Goal: Task Accomplishment & Management: Complete application form

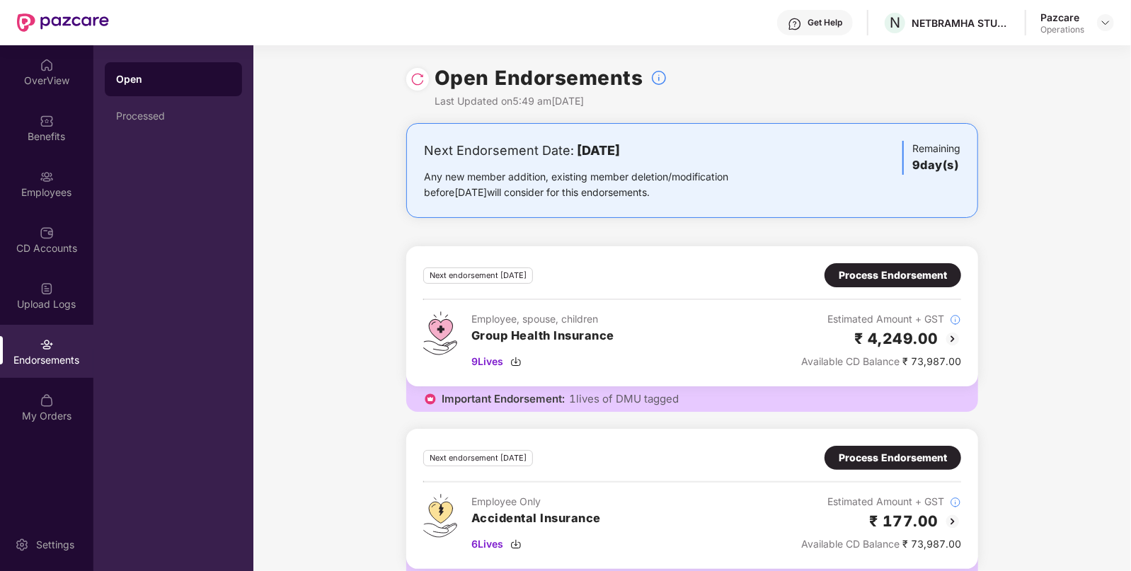
scroll to position [39, 0]
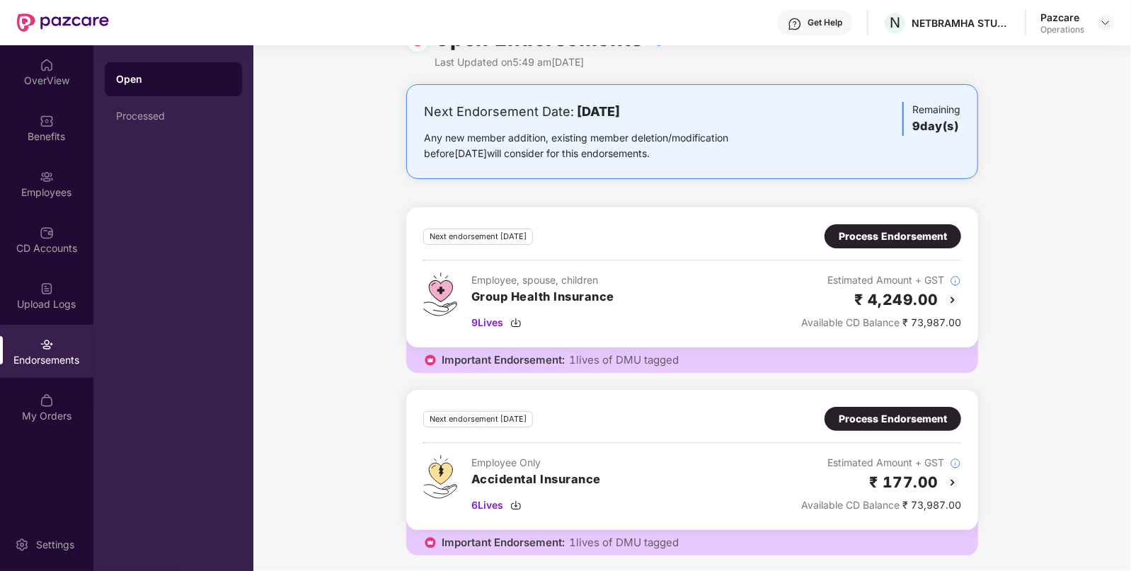
click at [892, 235] on div "Process Endorsement" at bounding box center [893, 237] width 108 height 16
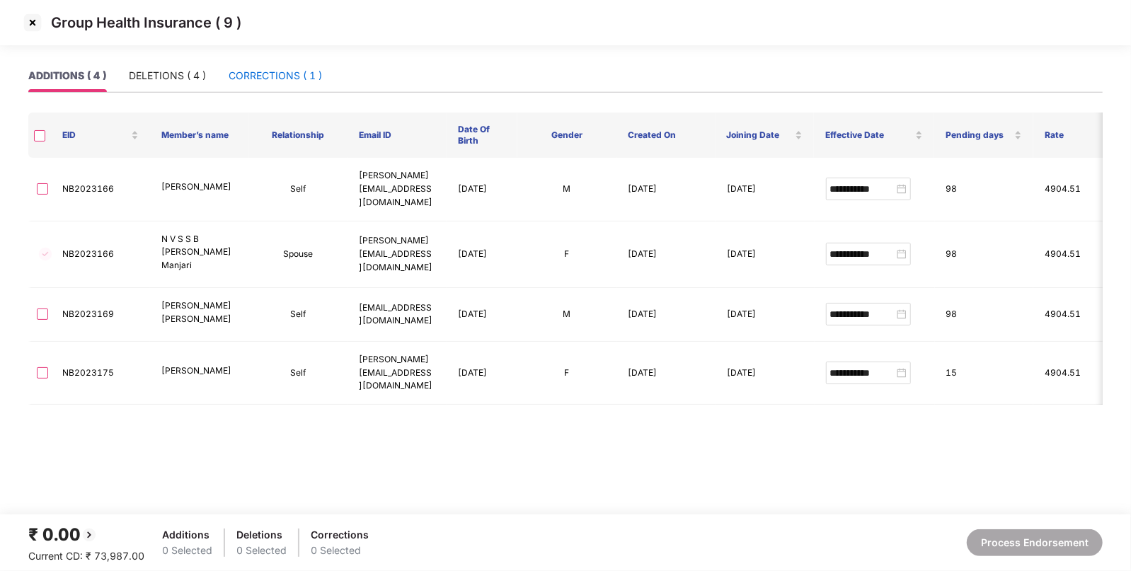
click at [288, 70] on div "CORRECTIONS ( 1 )" at bounding box center [275, 76] width 93 height 16
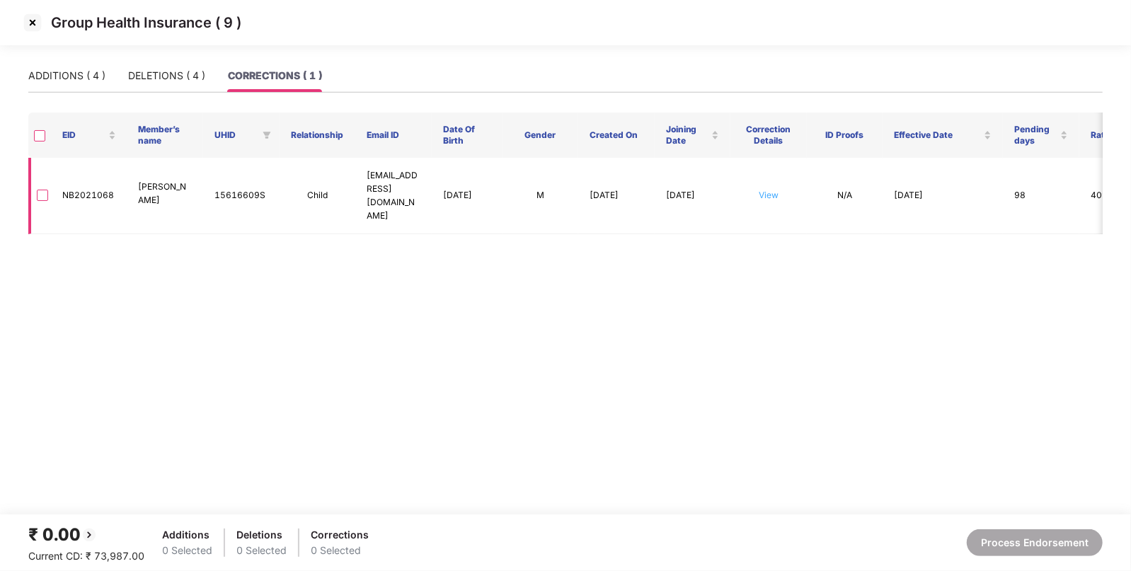
click at [772, 190] on link "View" at bounding box center [769, 195] width 20 height 11
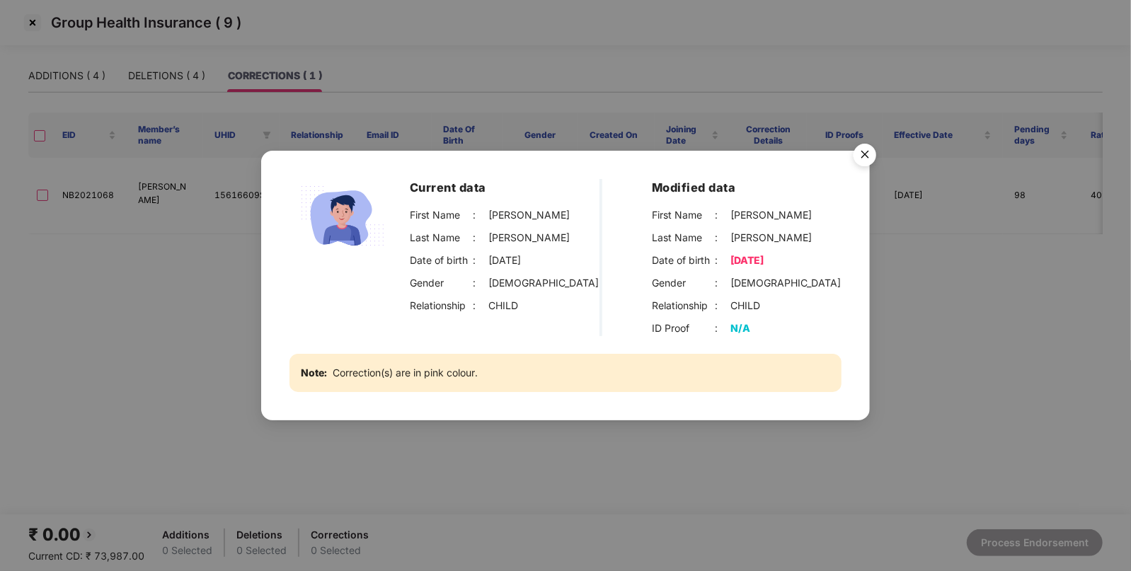
click at [864, 163] on img "Close" at bounding box center [865, 157] width 40 height 40
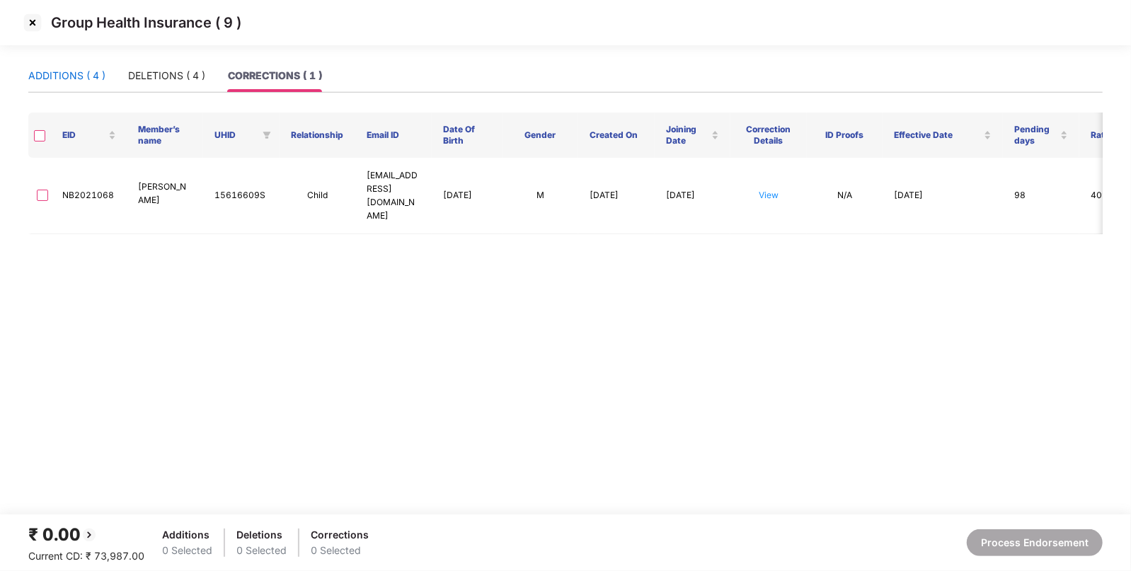
click at [61, 71] on div "ADDITIONS ( 4 )" at bounding box center [66, 76] width 77 height 16
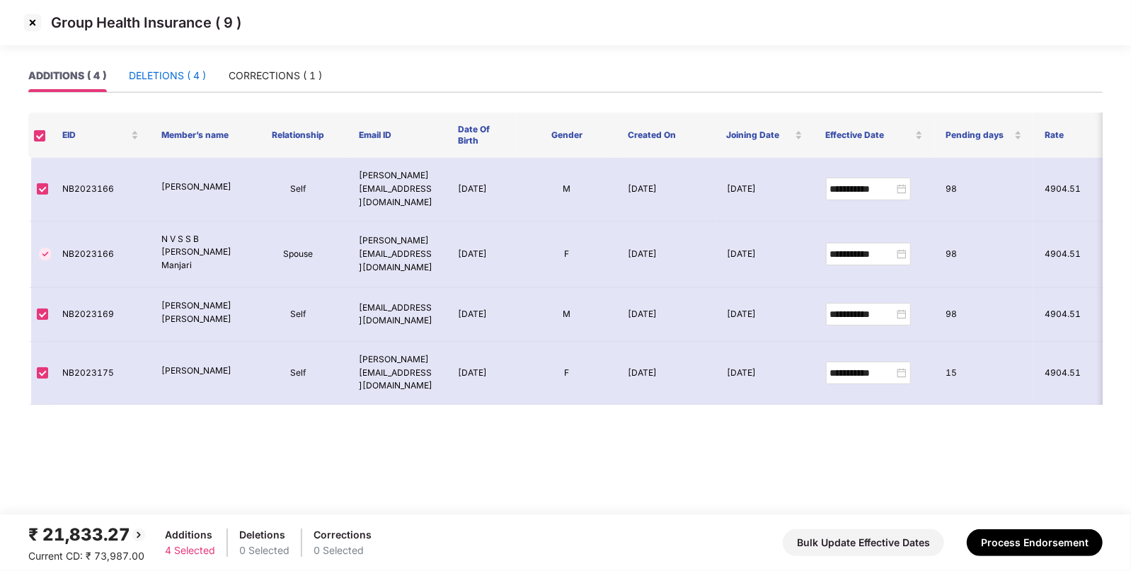
click at [169, 68] on div "DELETIONS ( 4 )" at bounding box center [167, 76] width 77 height 16
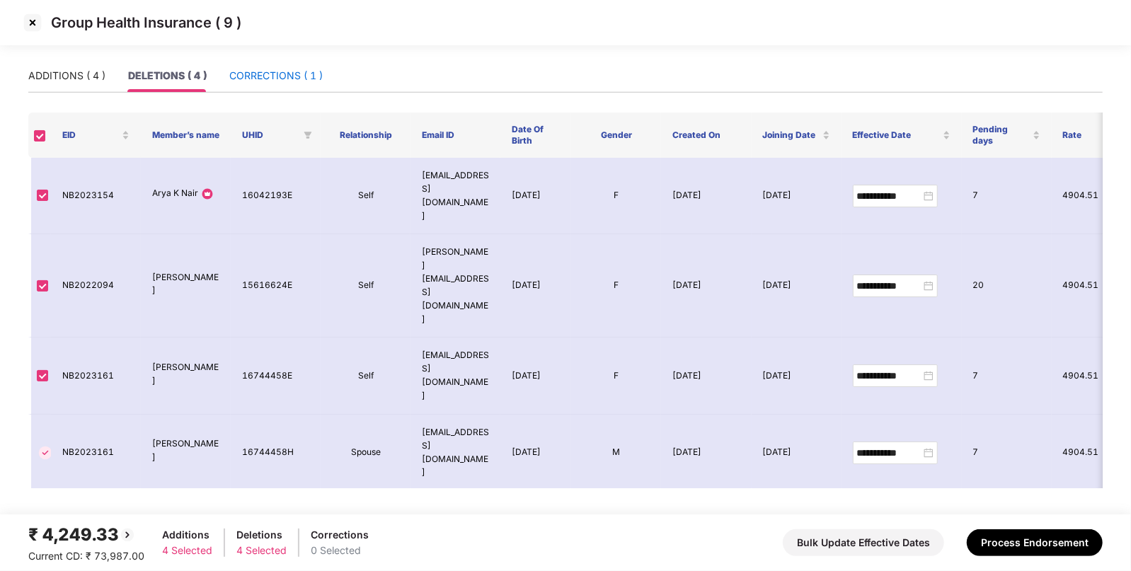
click at [278, 81] on div "CORRECTIONS ( 1 )" at bounding box center [275, 76] width 93 height 16
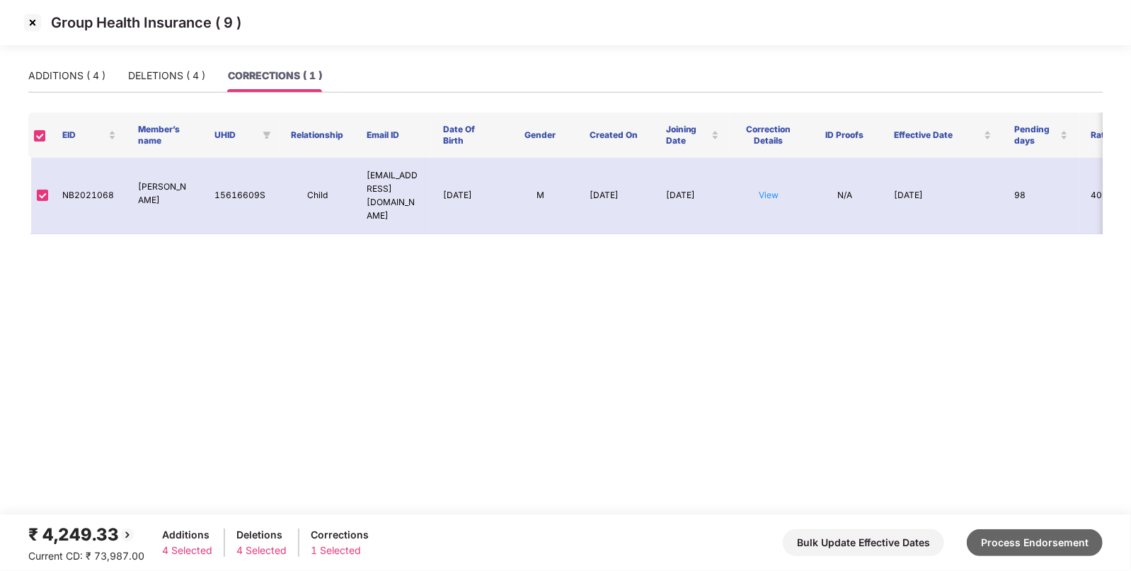
click at [1028, 537] on button "Process Endorsement" at bounding box center [1035, 543] width 136 height 27
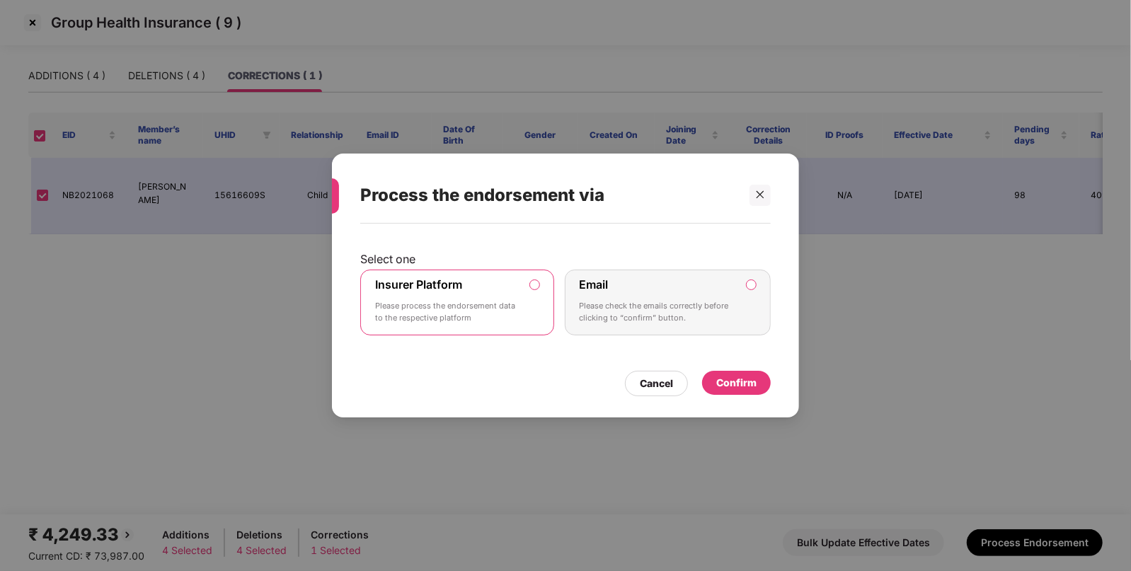
click at [751, 377] on div "Confirm" at bounding box center [737, 383] width 40 height 16
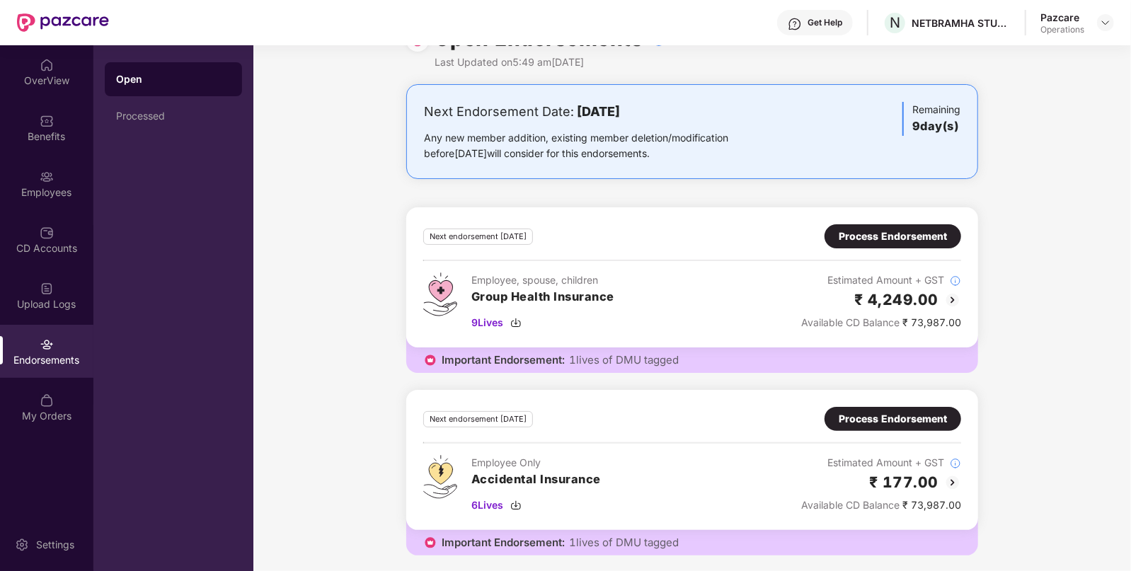
click at [928, 426] on div "Process Endorsement" at bounding box center [893, 419] width 137 height 24
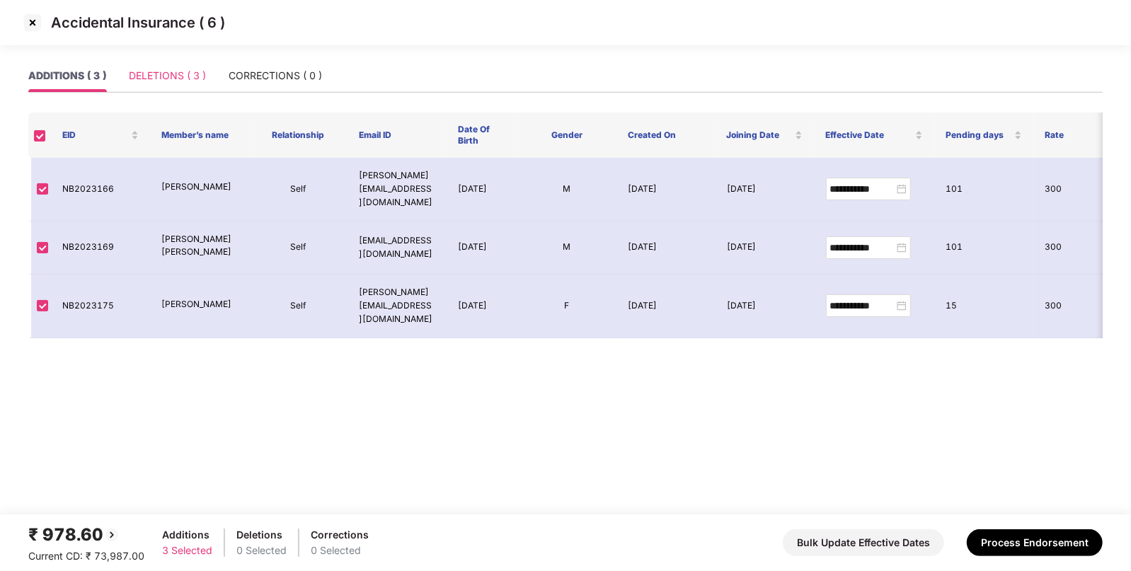
click at [145, 59] on div "DELETIONS ( 3 )" at bounding box center [167, 75] width 77 height 33
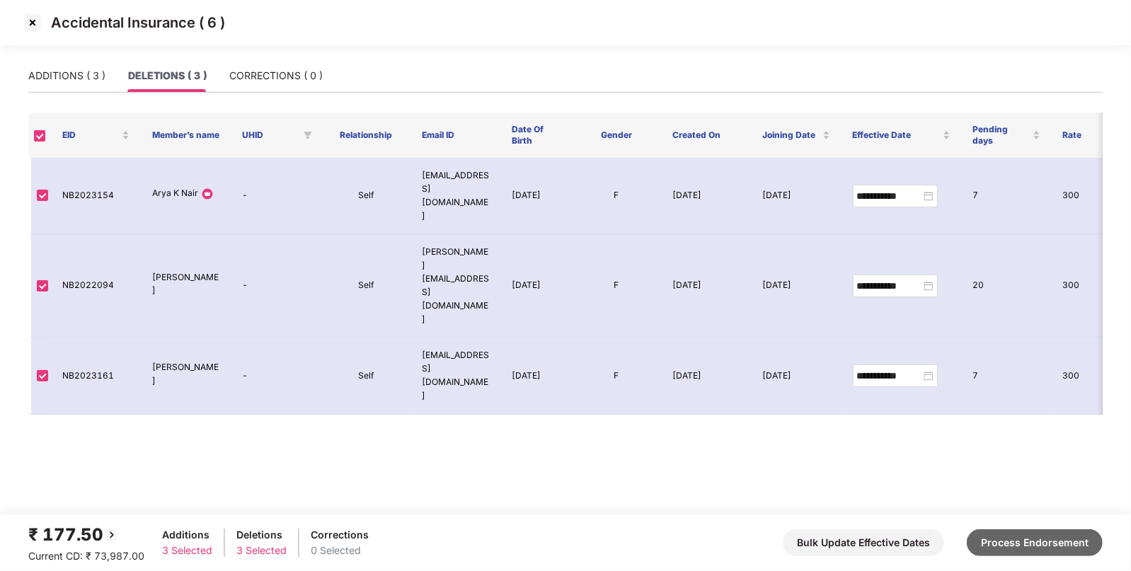
click at [1027, 538] on button "Process Endorsement" at bounding box center [1035, 543] width 136 height 27
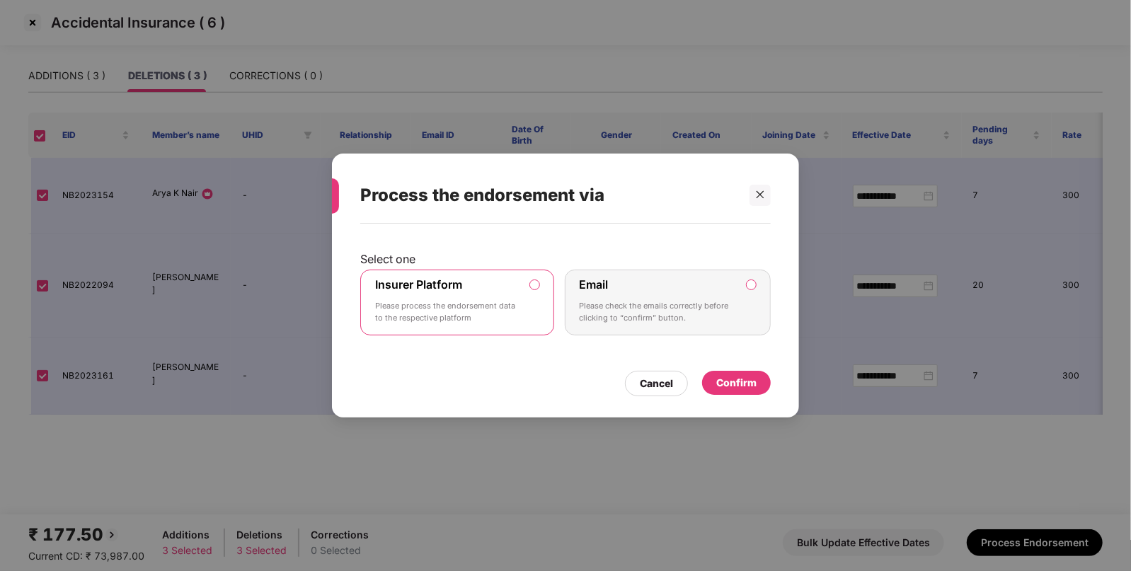
click at [736, 379] on div "Confirm" at bounding box center [737, 383] width 40 height 16
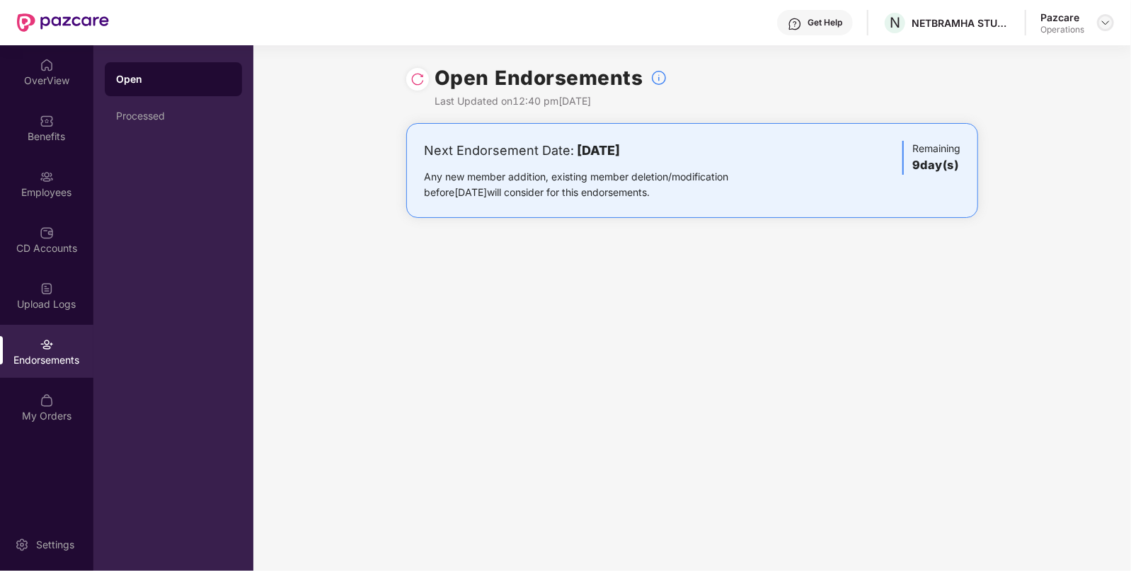
click at [1099, 27] on div at bounding box center [1105, 22] width 17 height 17
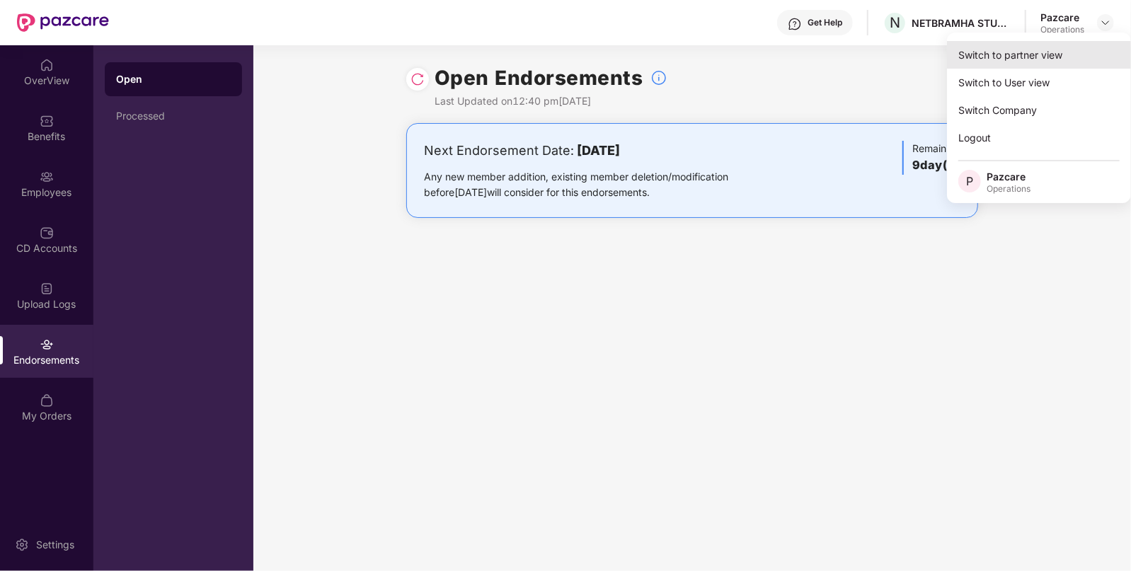
click at [1002, 61] on div "Switch to partner view" at bounding box center [1039, 55] width 184 height 28
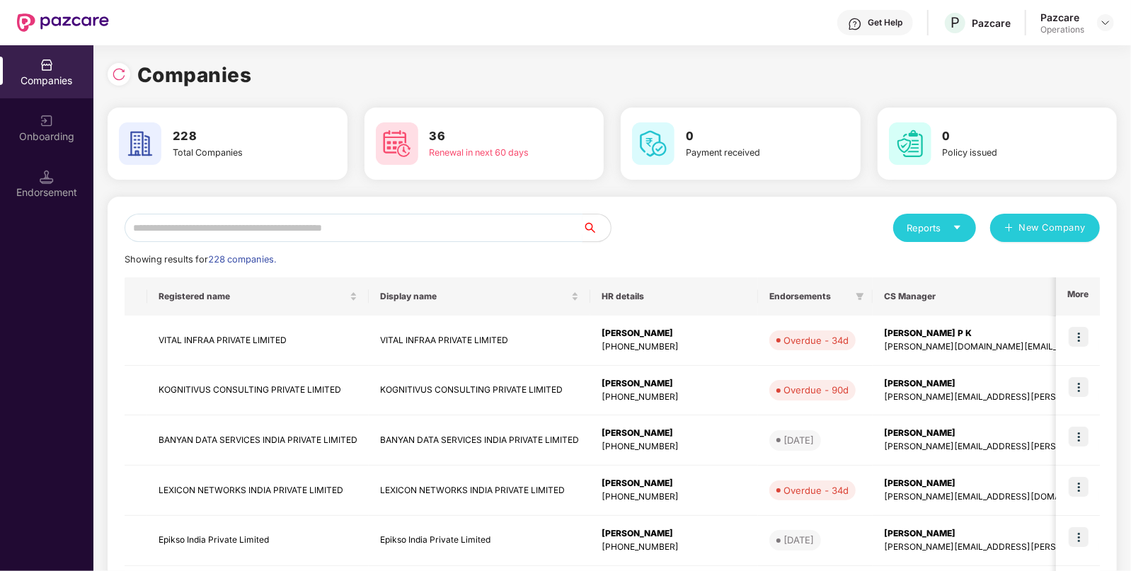
click at [364, 219] on input "text" at bounding box center [354, 228] width 458 height 28
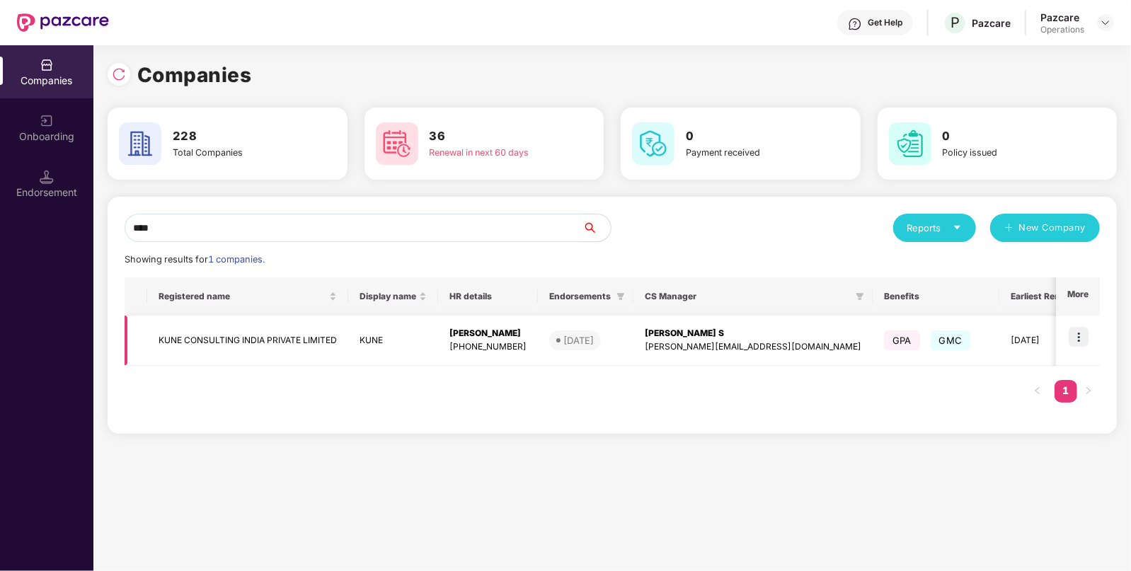
type input "****"
click at [239, 346] on td "KUNE CONSULTING INDIA PRIVATE LIMITED" at bounding box center [247, 341] width 201 height 50
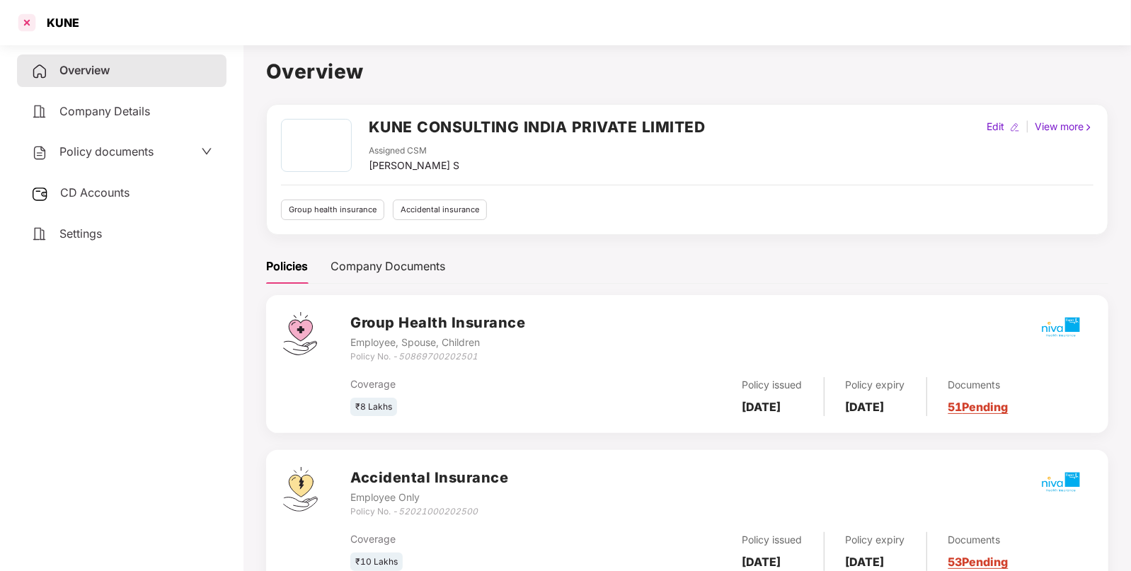
click at [28, 23] on div at bounding box center [27, 22] width 23 height 23
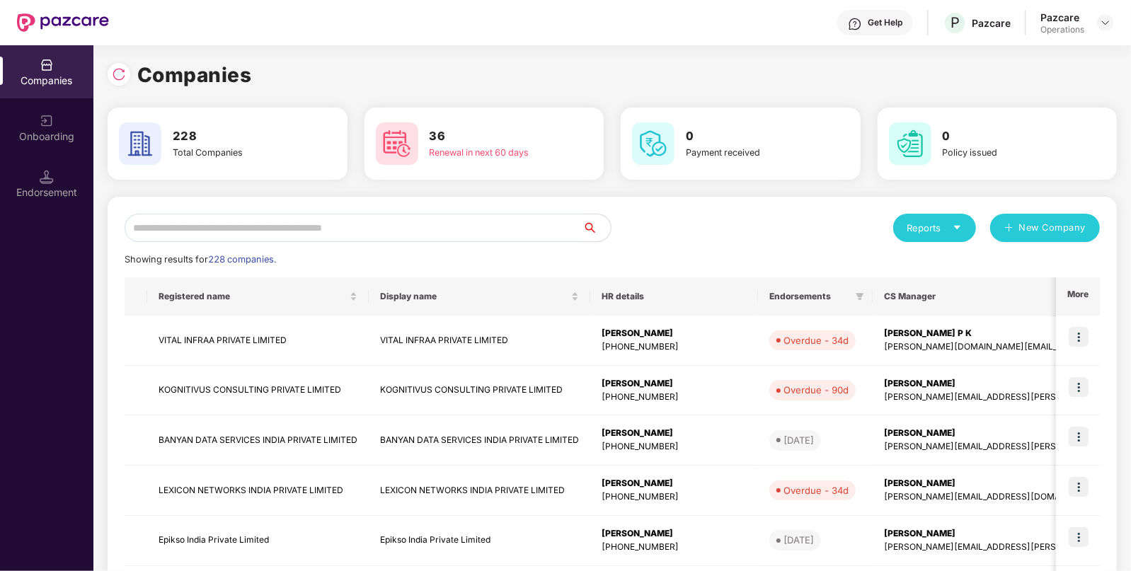
click at [343, 222] on input "text" at bounding box center [354, 228] width 458 height 28
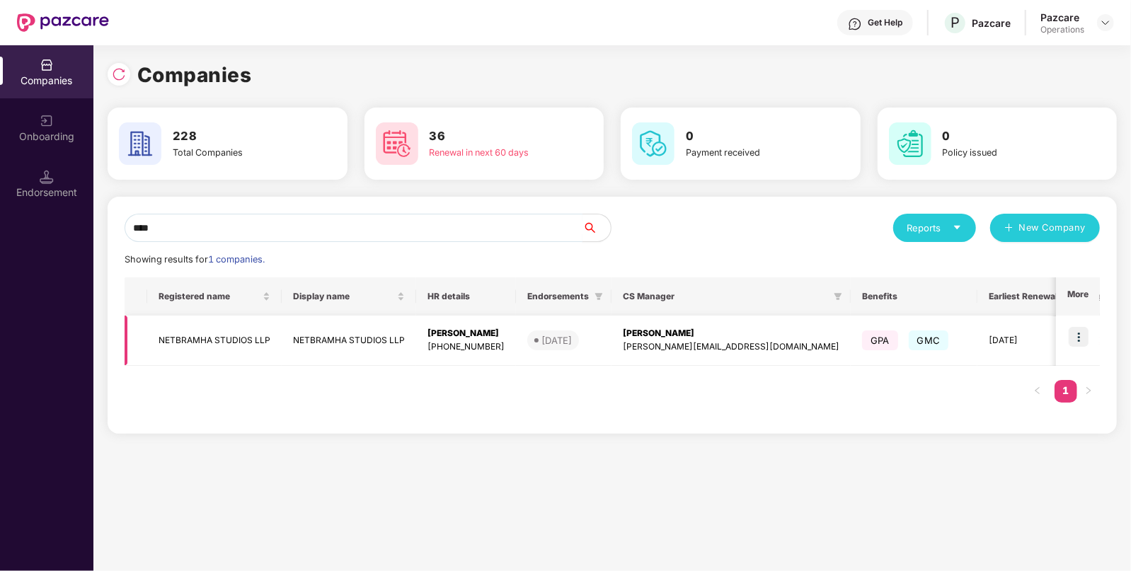
type input "****"
click at [1076, 336] on img at bounding box center [1079, 337] width 20 height 20
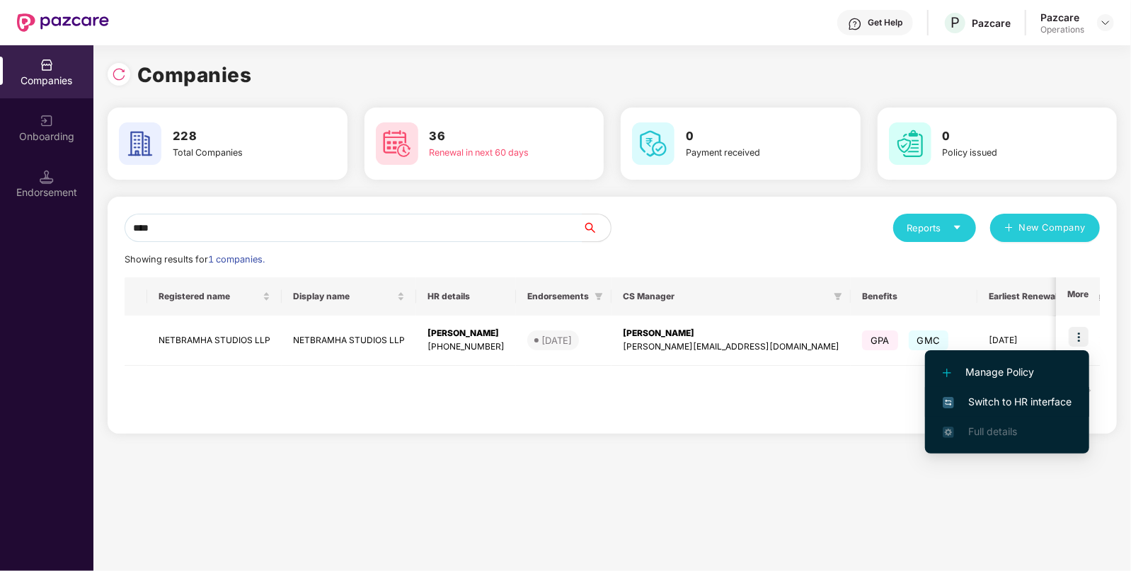
click at [995, 404] on span "Switch to HR interface" at bounding box center [1007, 402] width 129 height 16
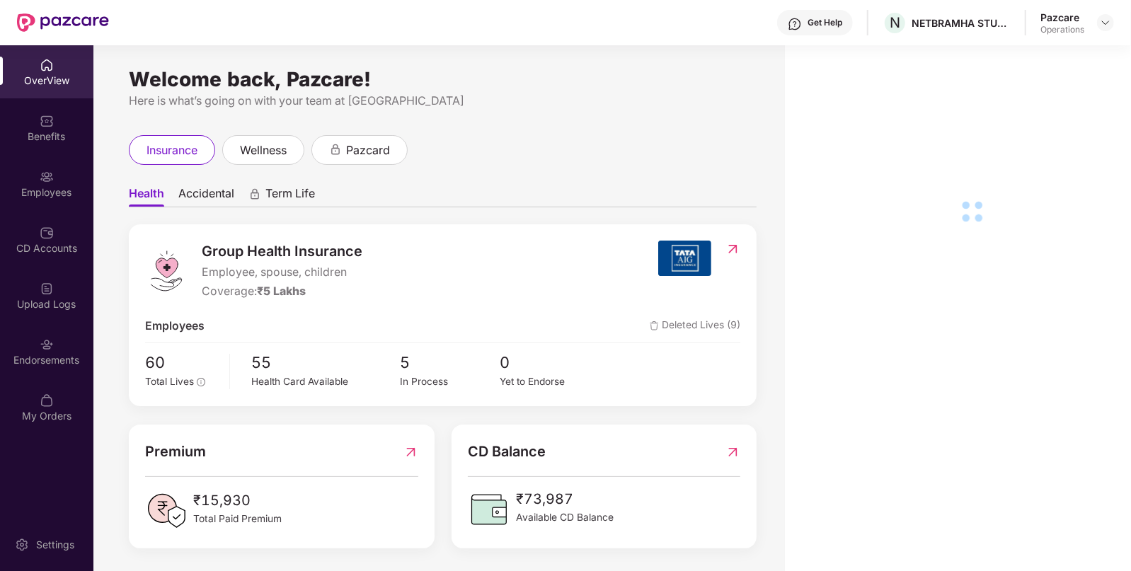
click at [12, 360] on div "Endorsements" at bounding box center [46, 360] width 93 height 14
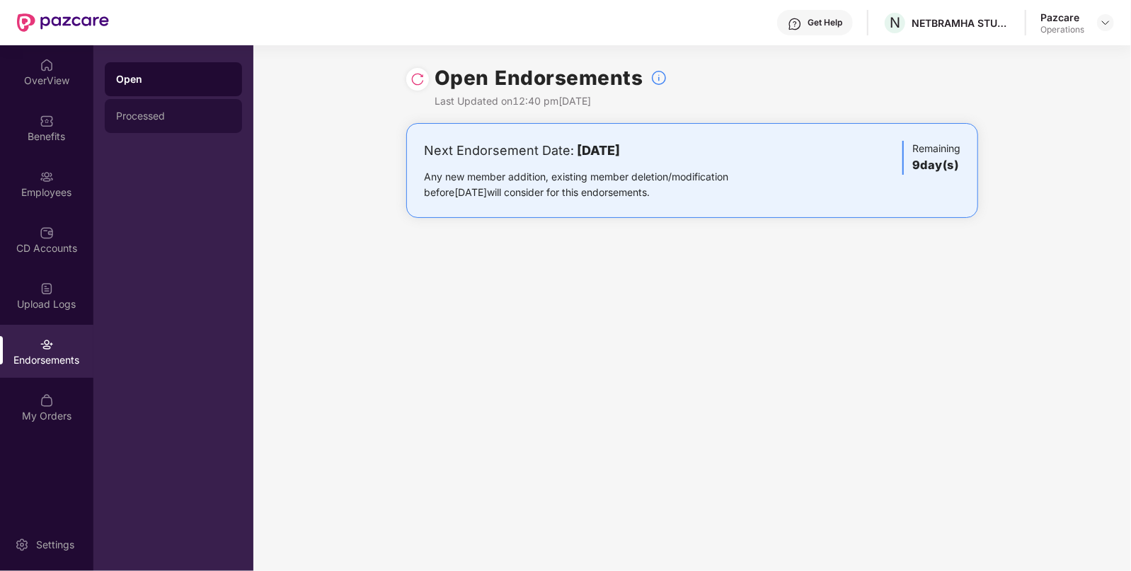
click at [122, 118] on div "Processed" at bounding box center [173, 115] width 115 height 11
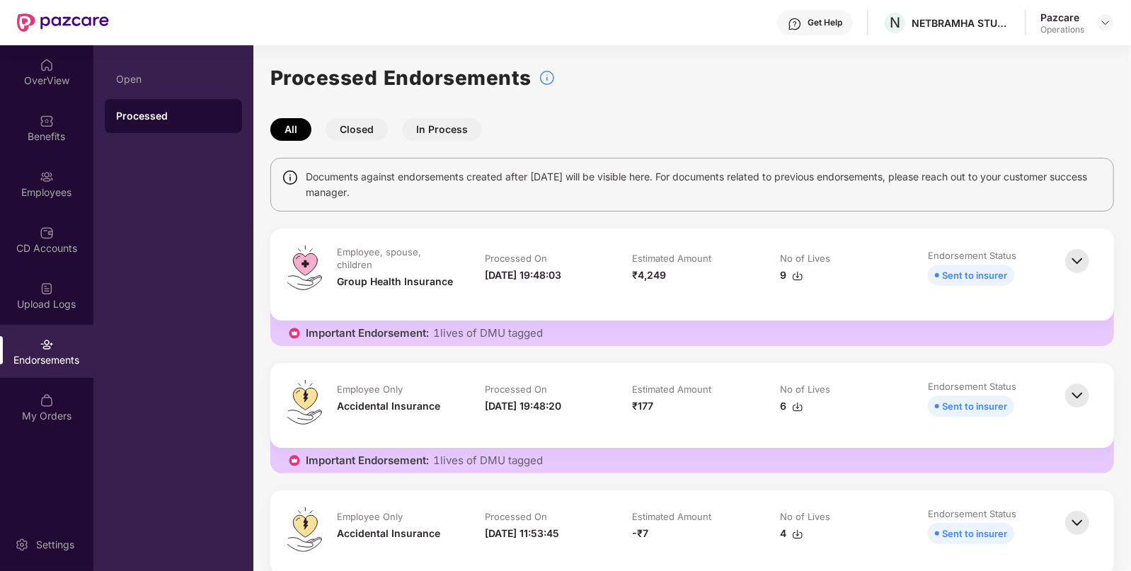
click at [1072, 259] on img at bounding box center [1077, 261] width 31 height 31
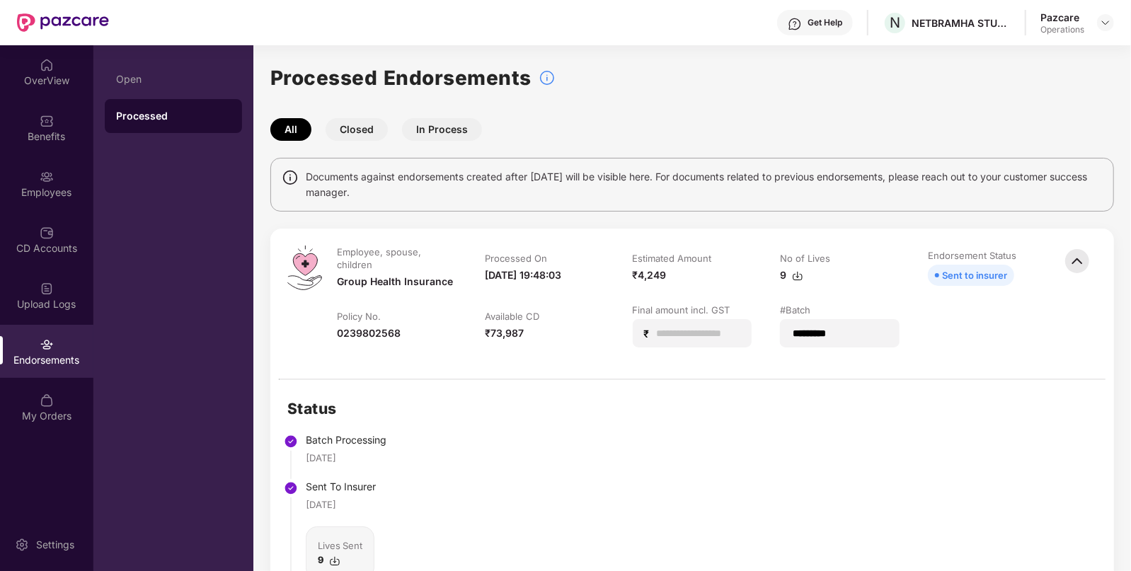
click at [952, 271] on div "Sent to insurer" at bounding box center [974, 276] width 65 height 16
click at [51, 195] on div "Employees" at bounding box center [46, 193] width 93 height 14
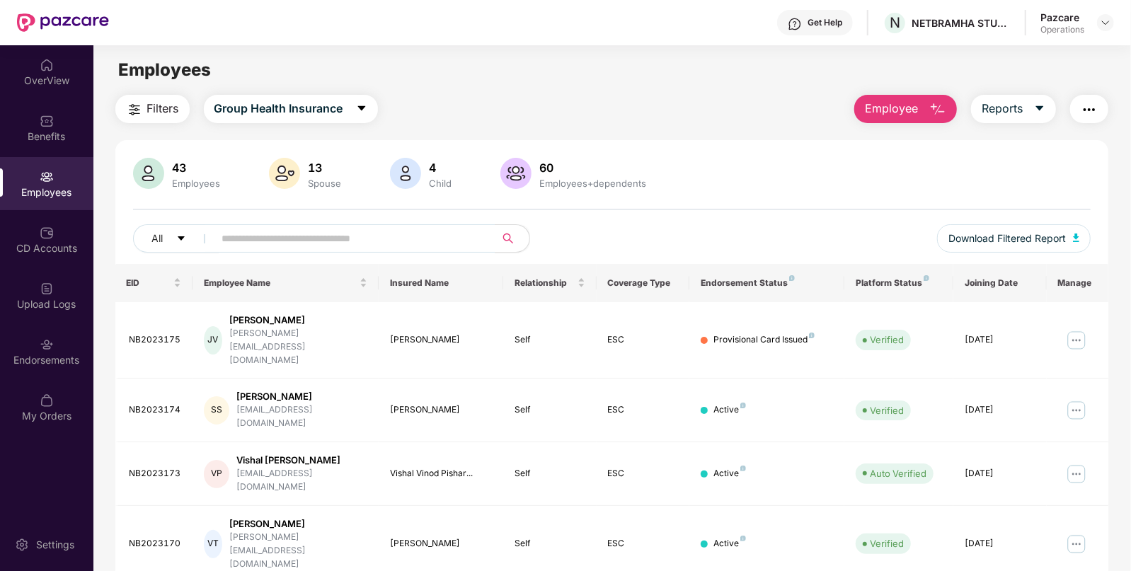
click at [142, 101] on img "button" at bounding box center [134, 109] width 17 height 17
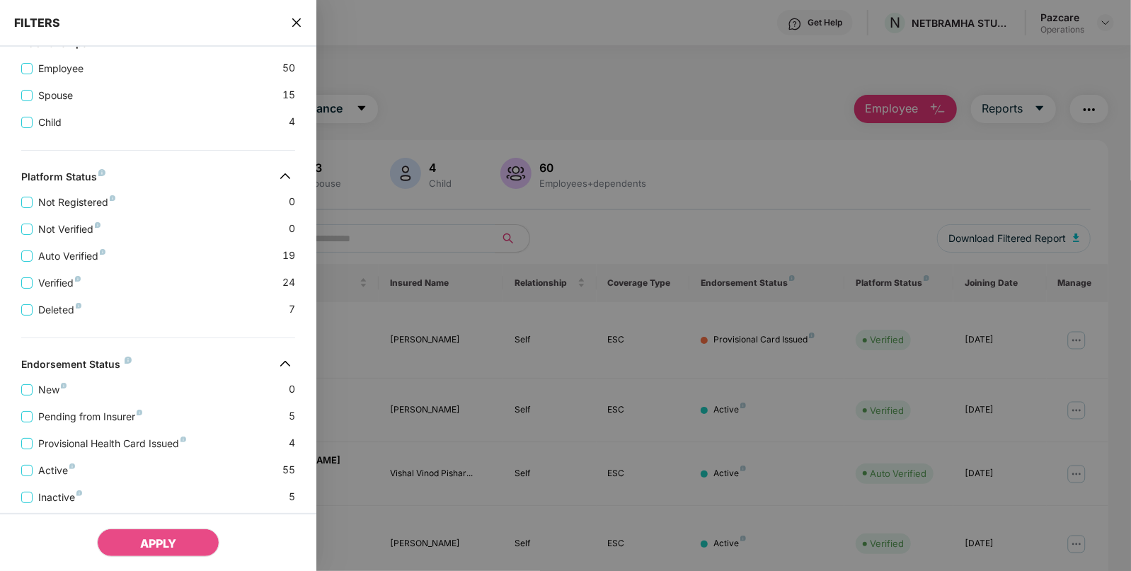
scroll to position [346, 0]
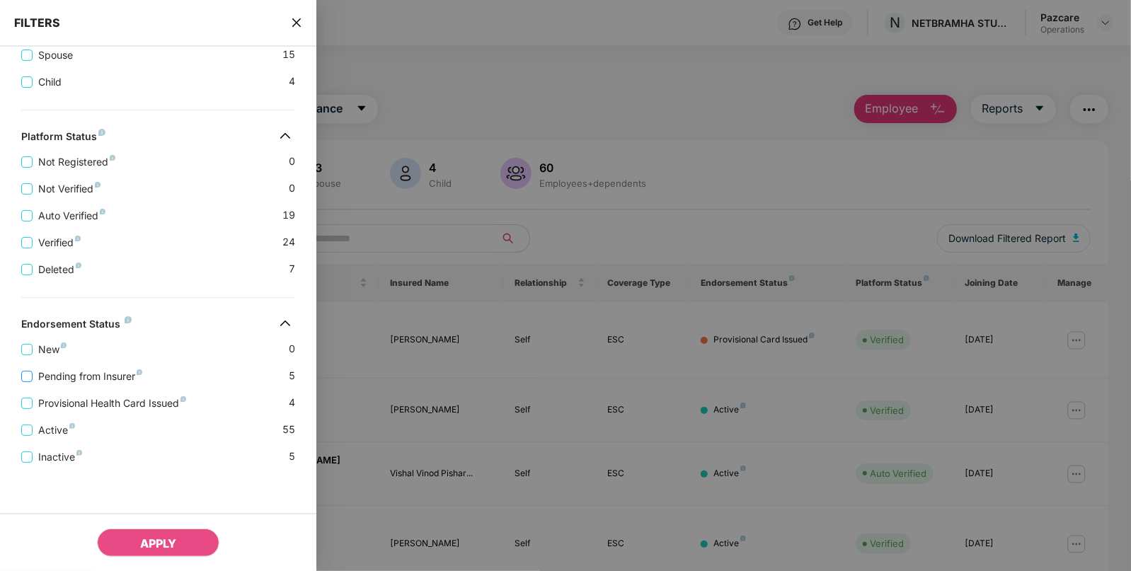
click at [76, 372] on span "Pending from Insurer" at bounding box center [90, 377] width 115 height 16
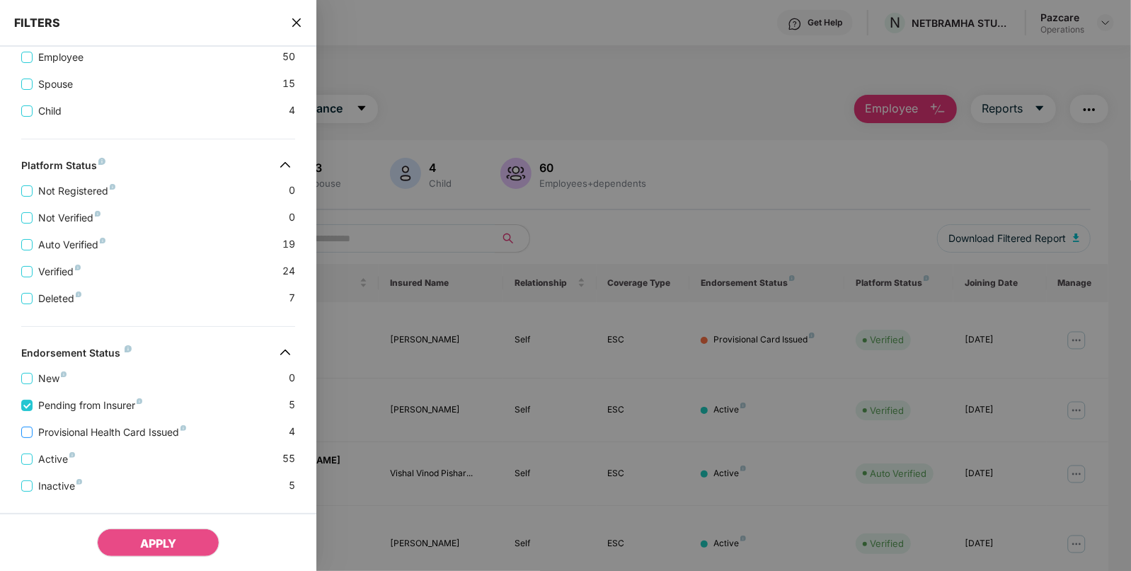
click at [67, 435] on span "Provisional Health Card Issued" at bounding box center [112, 433] width 159 height 16
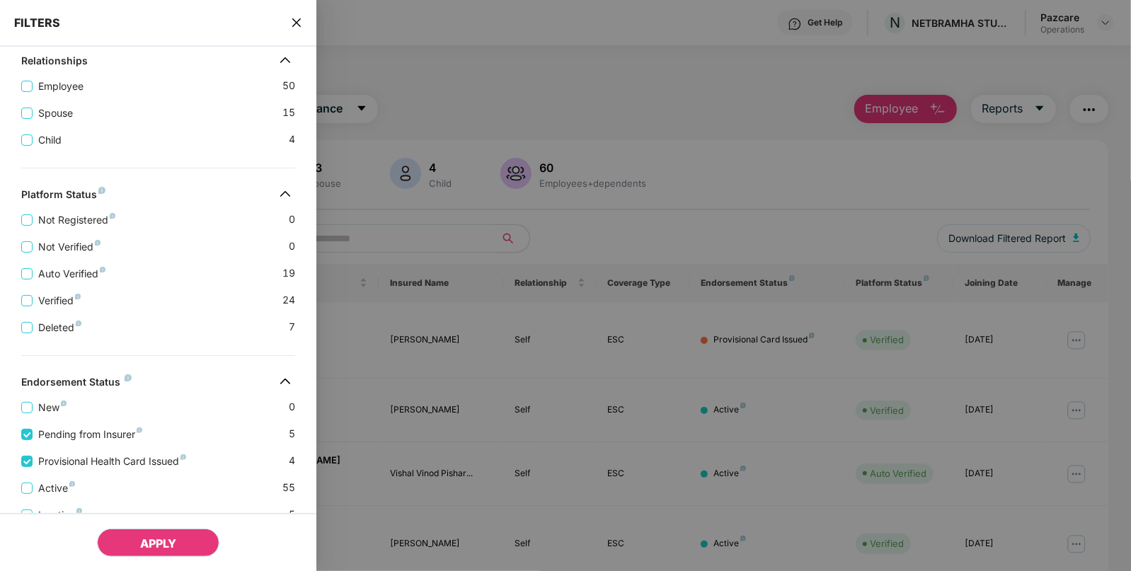
click at [169, 550] on span "APPLY" at bounding box center [158, 544] width 36 height 14
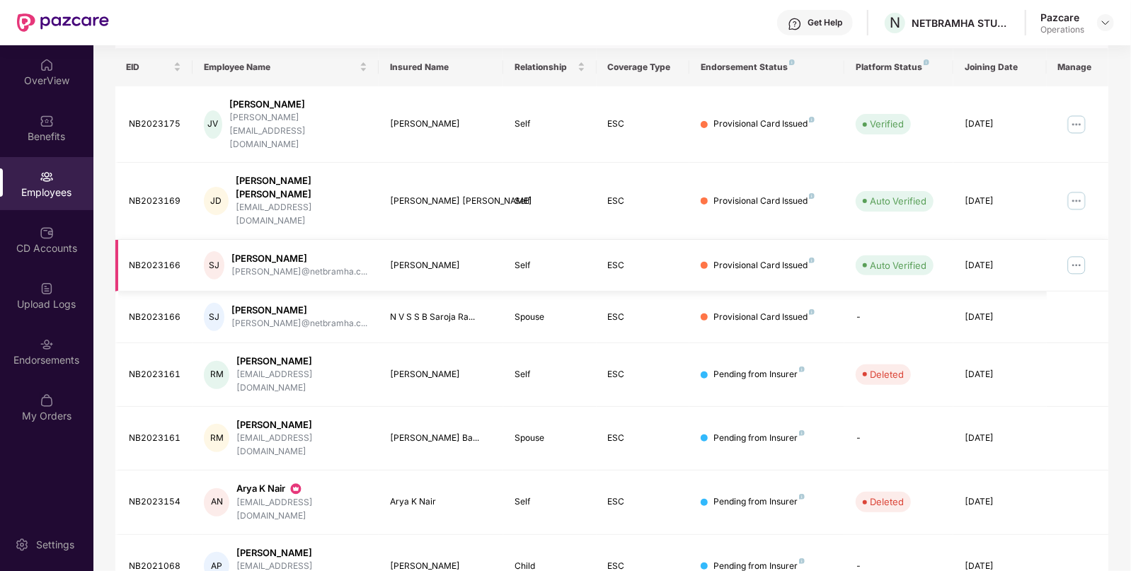
scroll to position [245, 0]
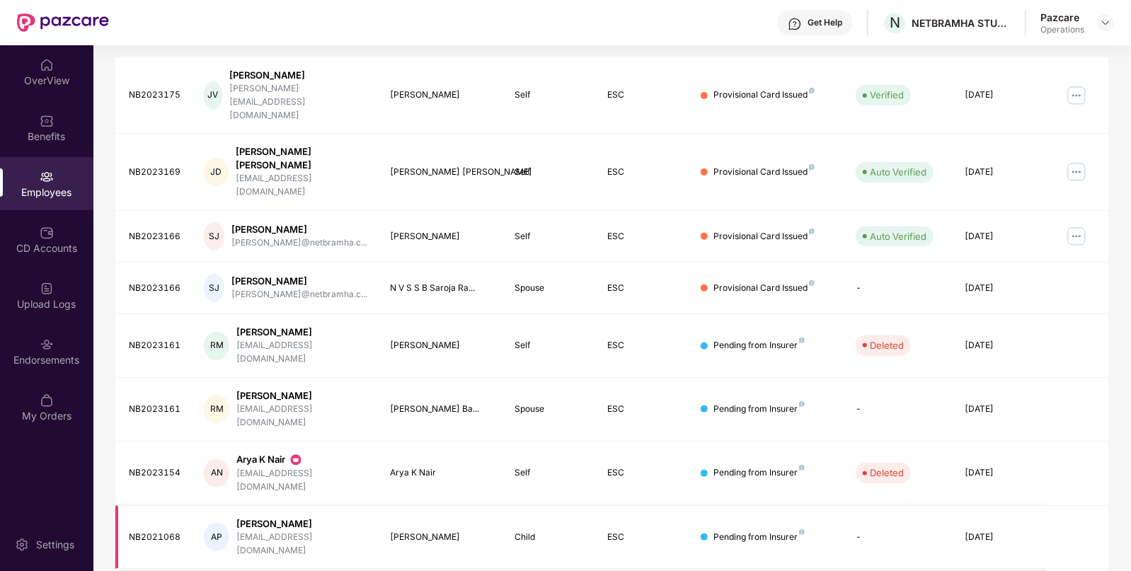
click at [414, 531] on div "[PERSON_NAME]" at bounding box center [440, 537] width 101 height 13
click at [164, 531] on div "NB2021068" at bounding box center [156, 537] width 52 height 13
copy div "NB2021068"
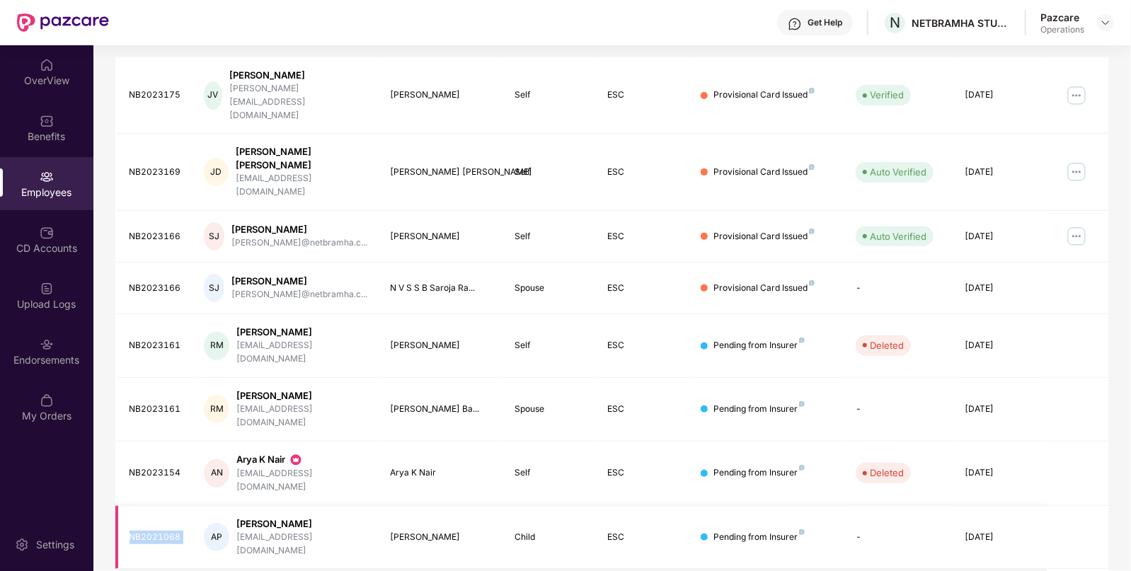
click at [164, 531] on div "NB2021068" at bounding box center [156, 537] width 52 height 13
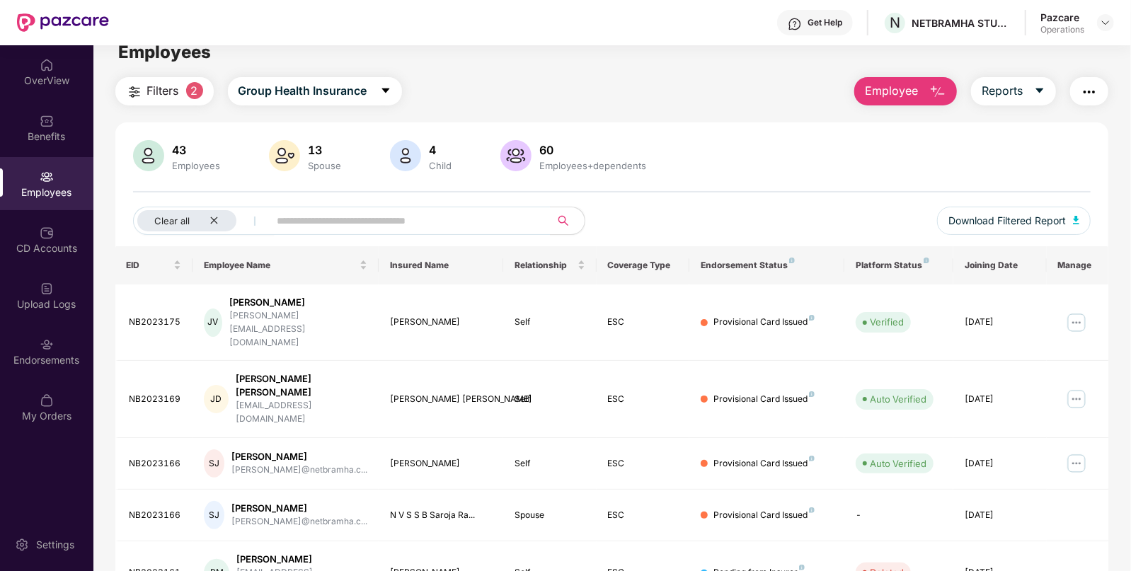
scroll to position [0, 0]
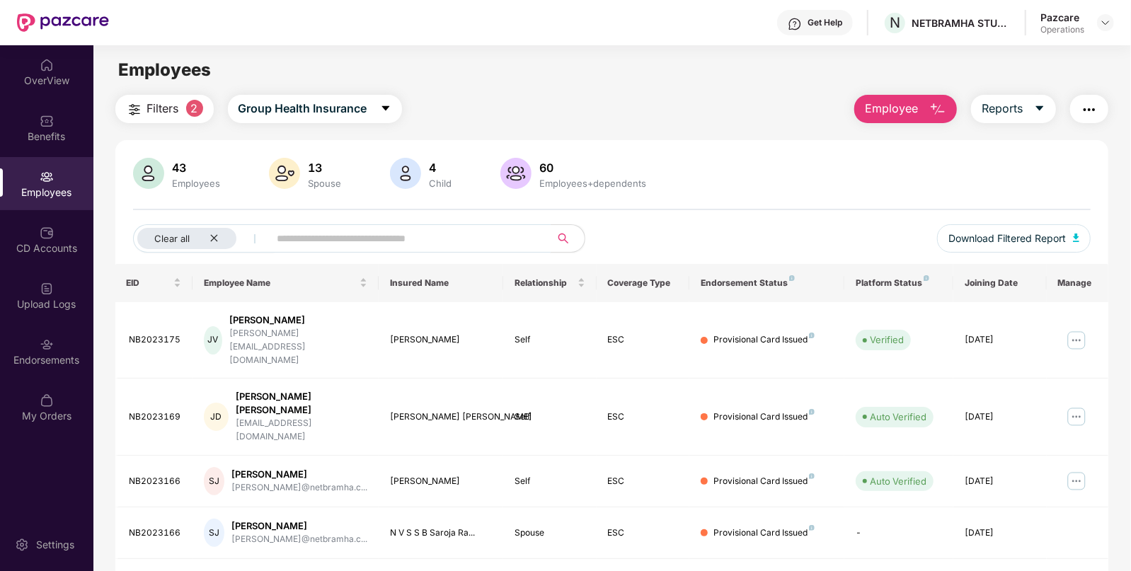
click at [367, 240] on input "text" at bounding box center [405, 238] width 254 height 21
paste input "*********"
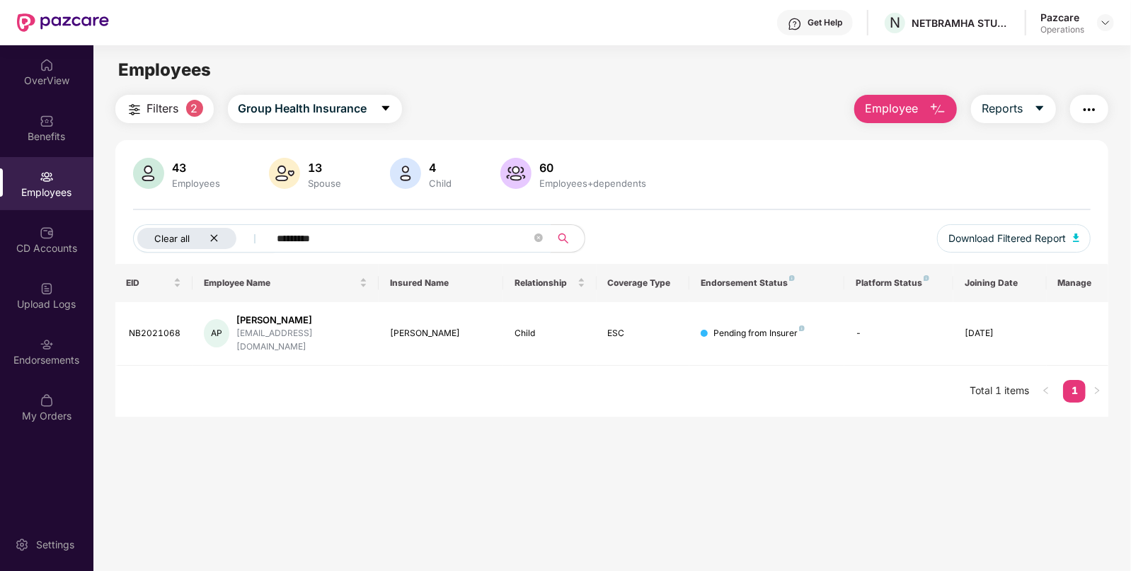
type input "*********"
click at [221, 240] on div "Clear all" at bounding box center [186, 238] width 99 height 21
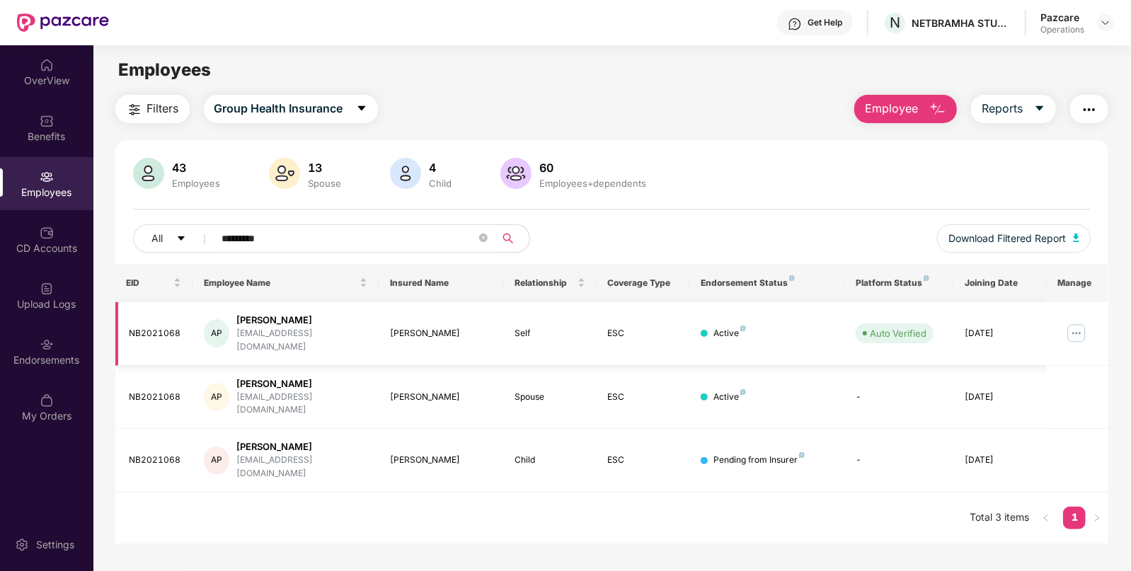
click at [1085, 322] on img at bounding box center [1077, 333] width 23 height 23
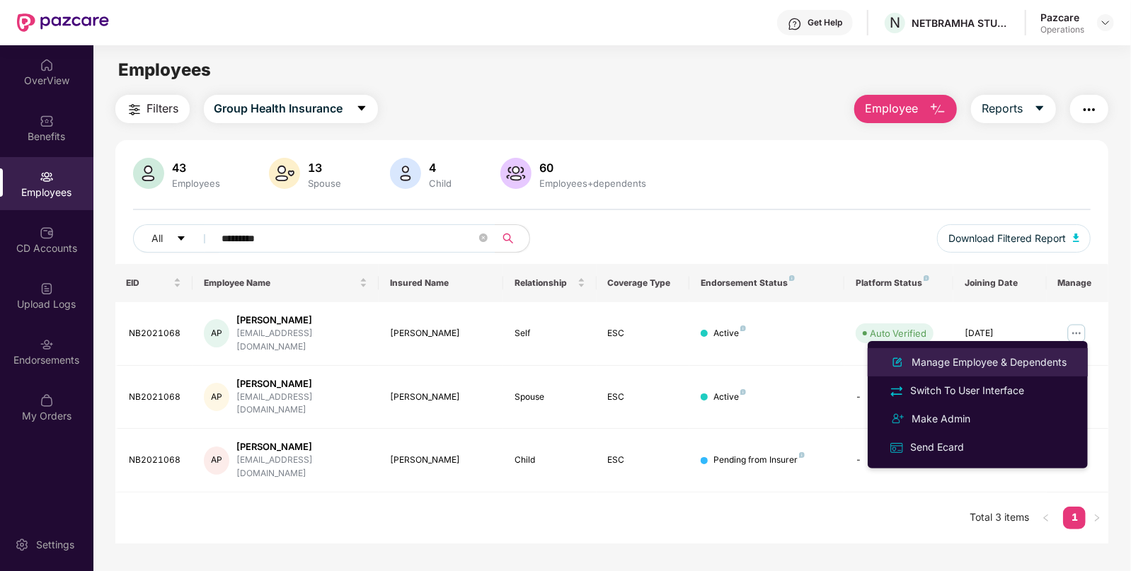
click at [994, 359] on div "Manage Employee & Dependents" at bounding box center [989, 363] width 161 height 16
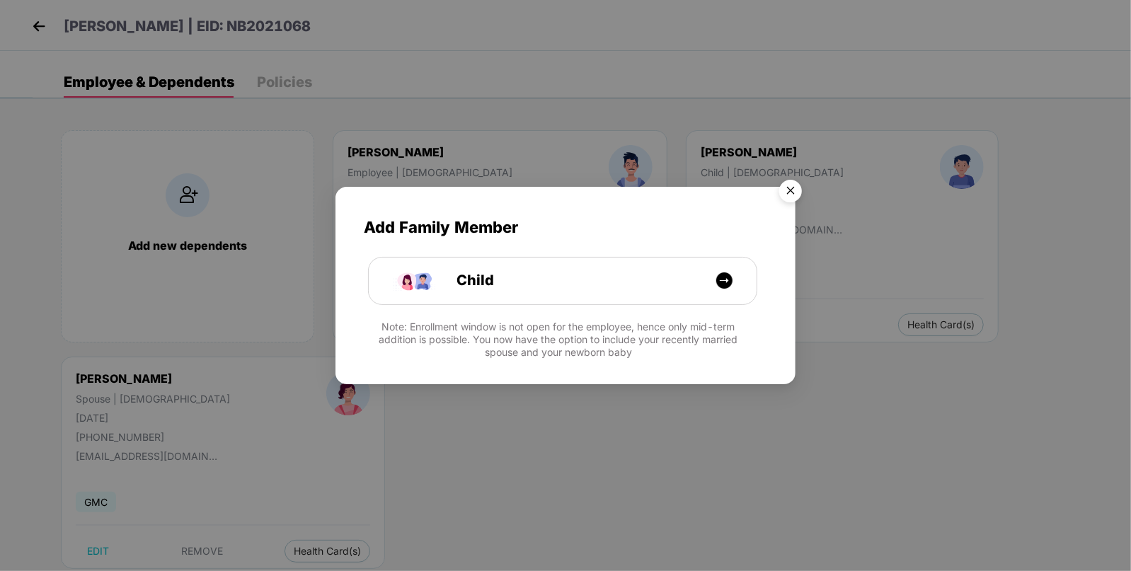
click at [792, 202] on img "Close" at bounding box center [791, 193] width 40 height 40
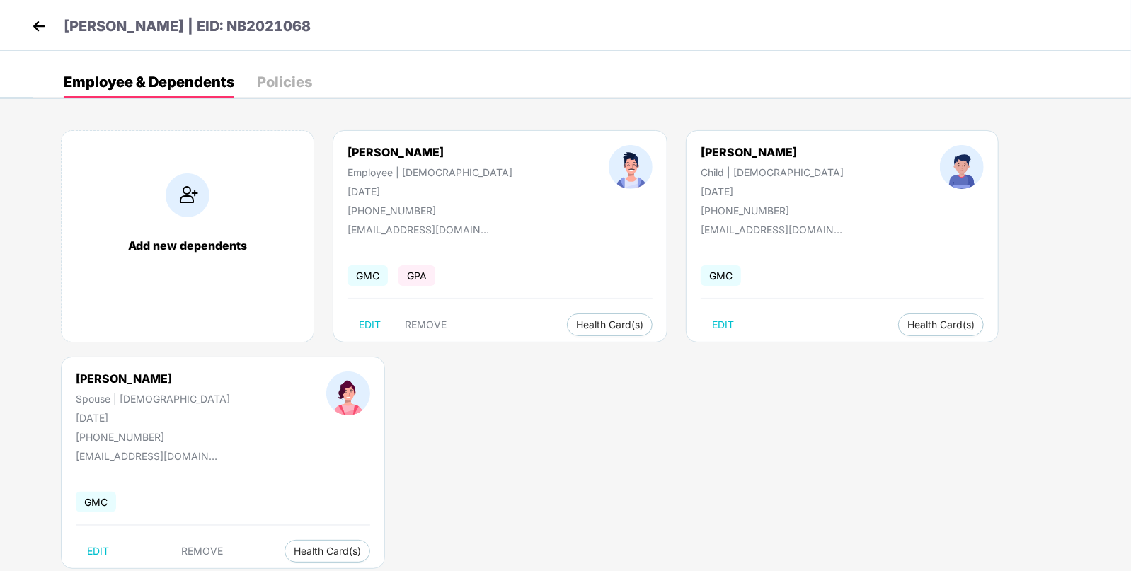
click at [38, 26] on img at bounding box center [38, 26] width 21 height 21
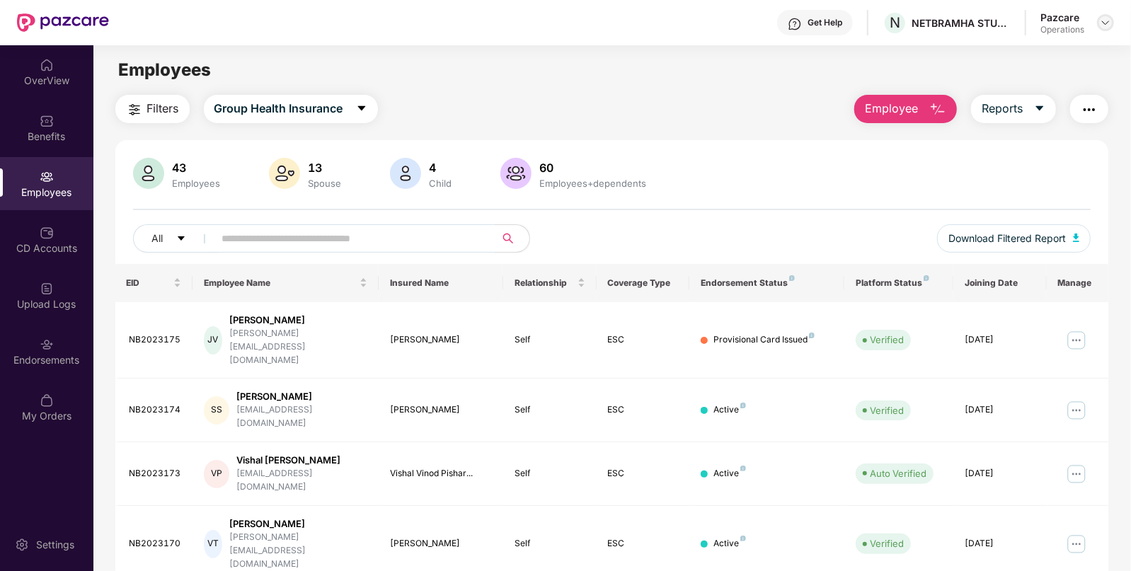
click at [1111, 20] on img at bounding box center [1105, 22] width 11 height 11
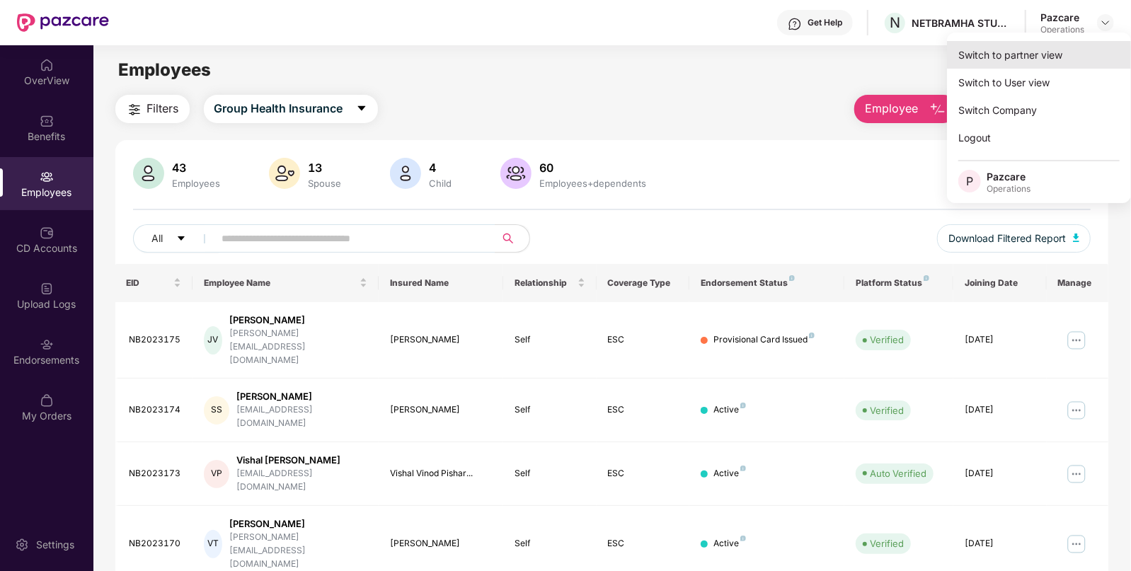
click at [1004, 64] on div "Switch to partner view" at bounding box center [1039, 55] width 184 height 28
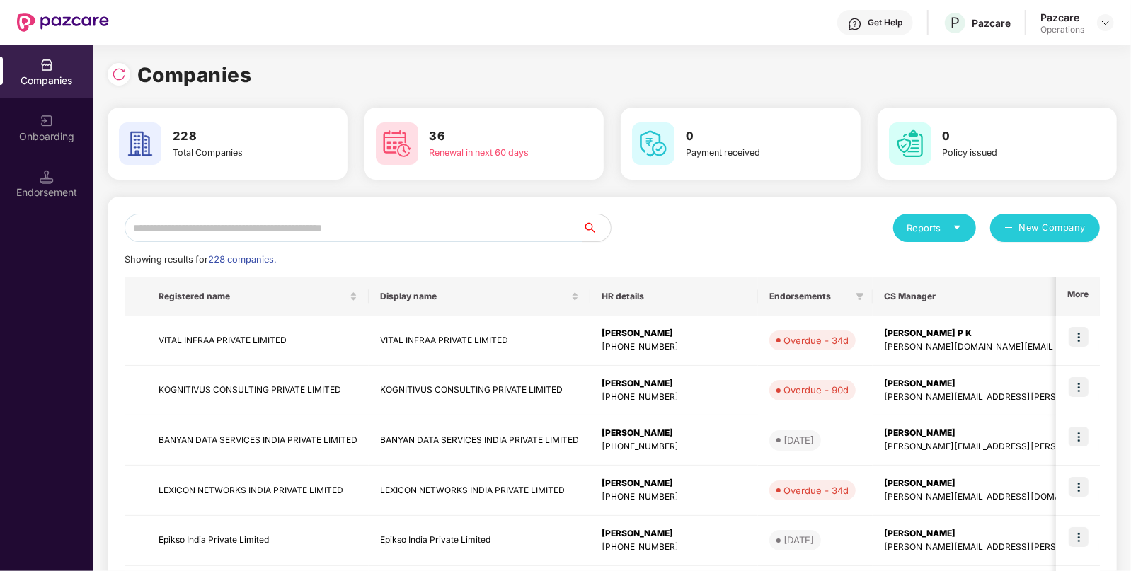
click at [464, 222] on input "text" at bounding box center [354, 228] width 458 height 28
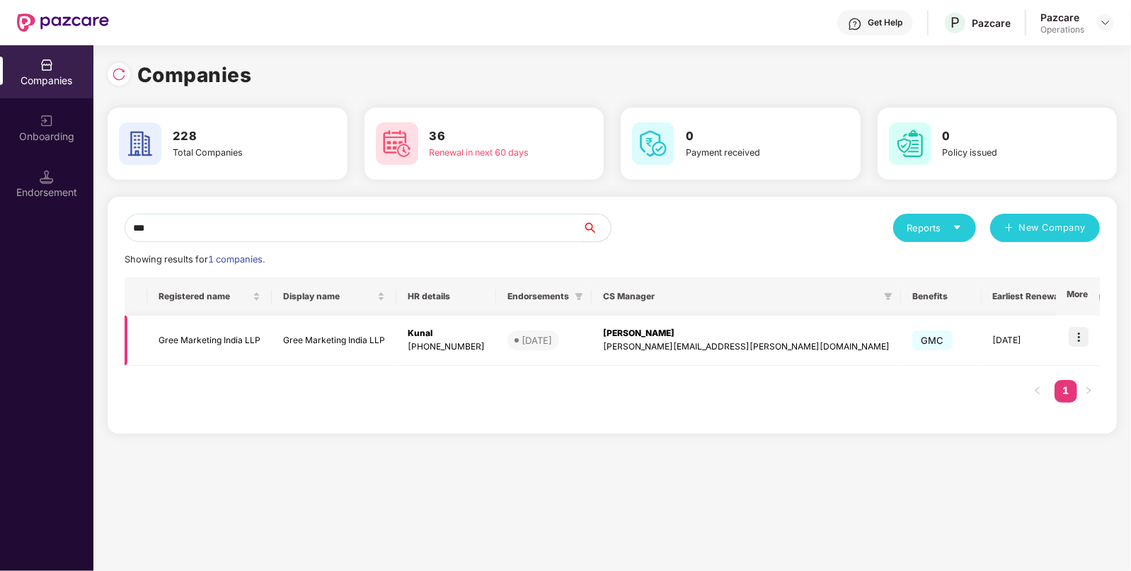
type input "***"
click at [1078, 337] on img at bounding box center [1079, 337] width 20 height 20
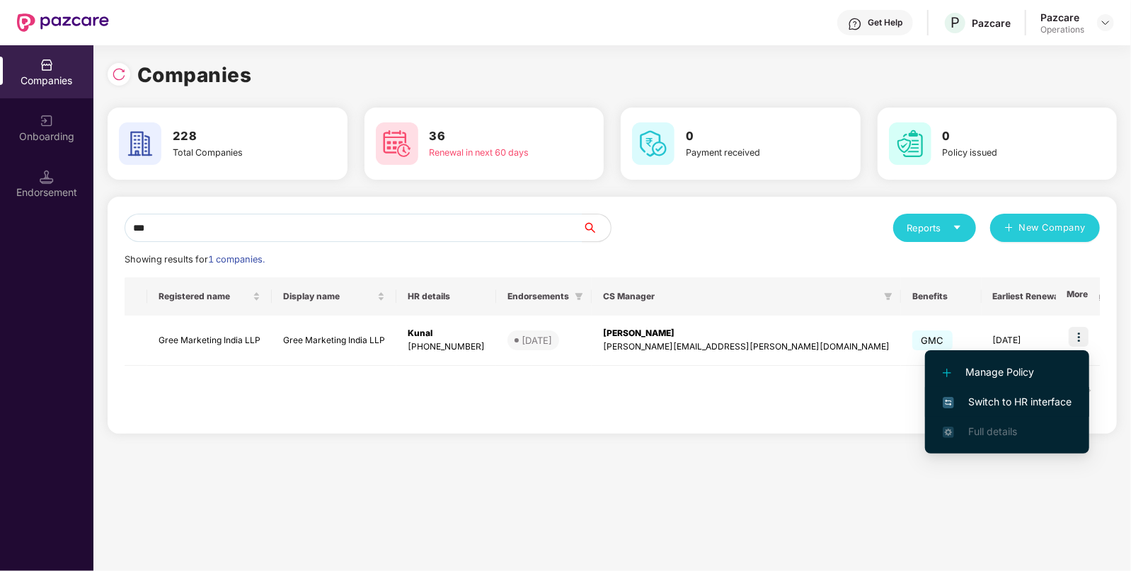
click at [959, 399] on span "Switch to HR interface" at bounding box center [1007, 402] width 129 height 16
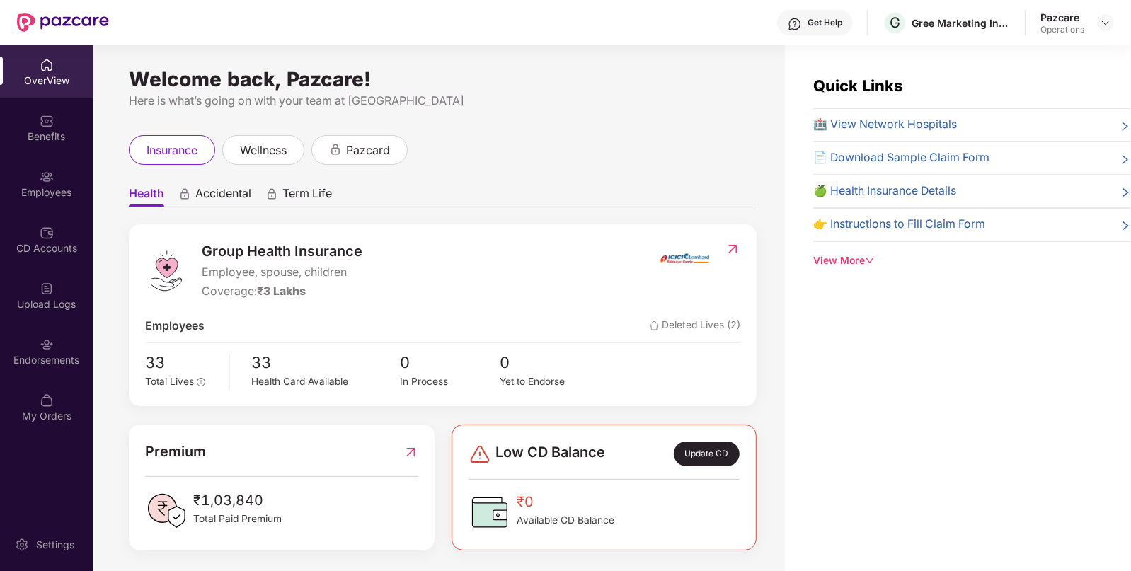
scroll to position [45, 0]
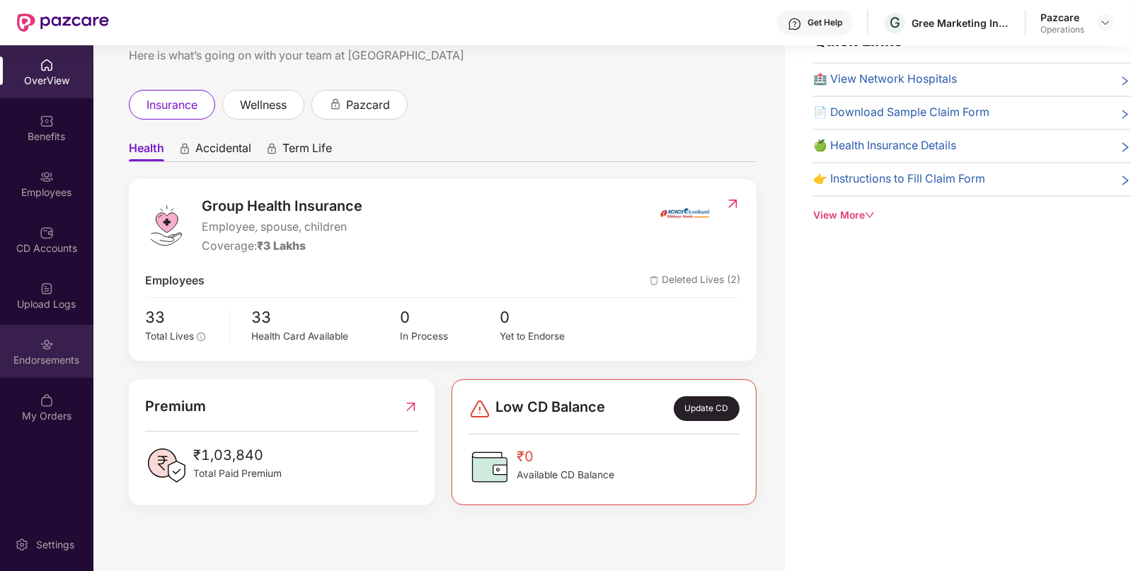
click at [51, 353] on div "Endorsements" at bounding box center [46, 360] width 93 height 14
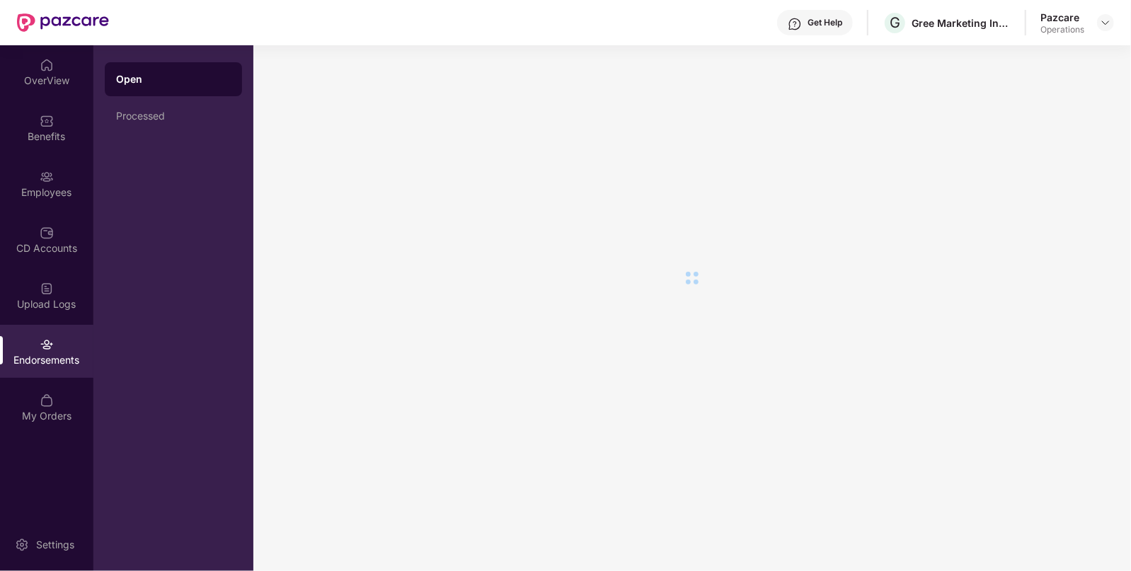
scroll to position [0, 0]
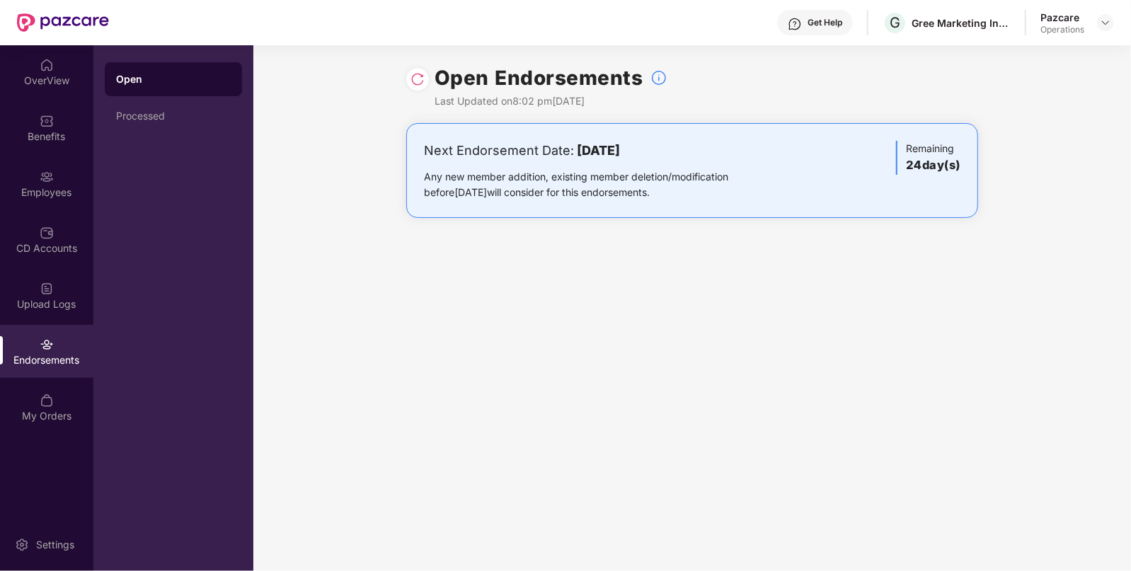
click at [413, 72] on img at bounding box center [418, 79] width 14 height 14
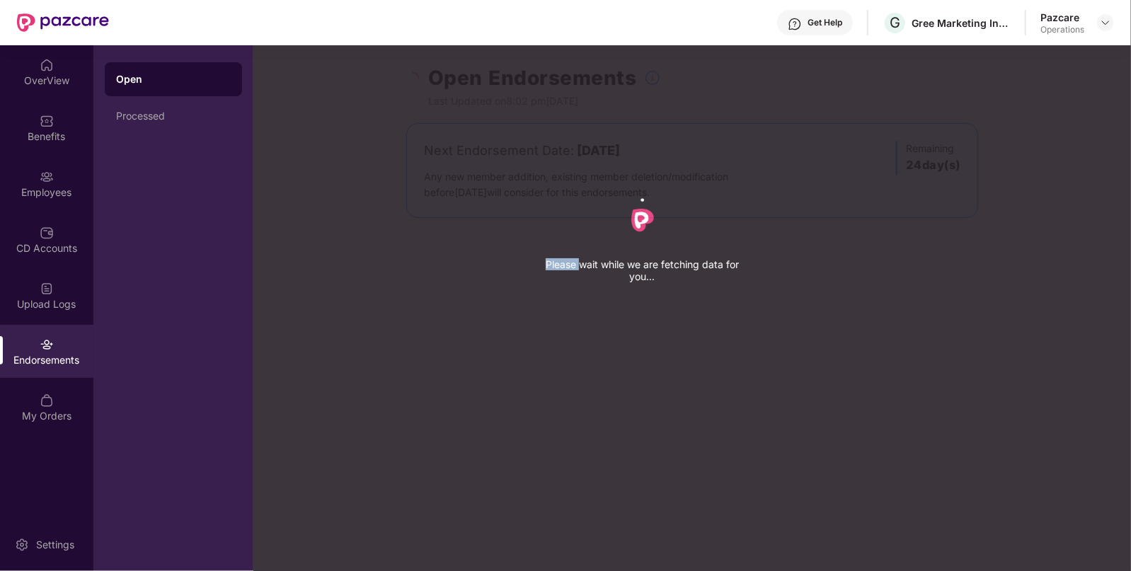
click at [413, 72] on div "Please wait while we are fetching data for you..." at bounding box center [818, 285] width 1131 height 571
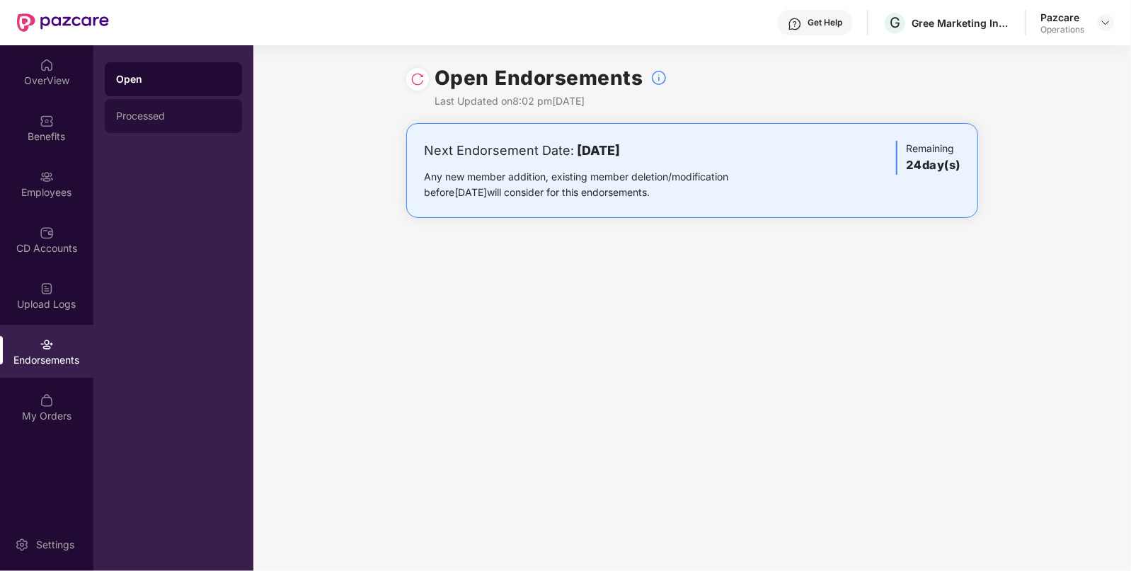
click at [163, 127] on div "Processed" at bounding box center [173, 116] width 137 height 34
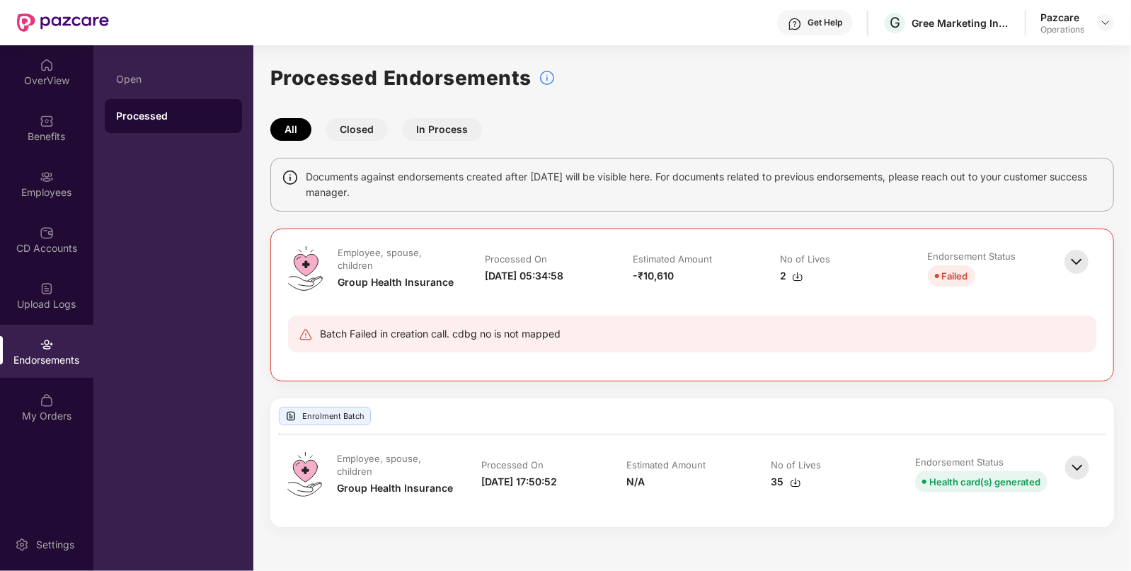
click at [1102, 11] on div "Pazcare Operations" at bounding box center [1078, 23] width 74 height 25
click at [1107, 14] on div at bounding box center [1105, 22] width 17 height 17
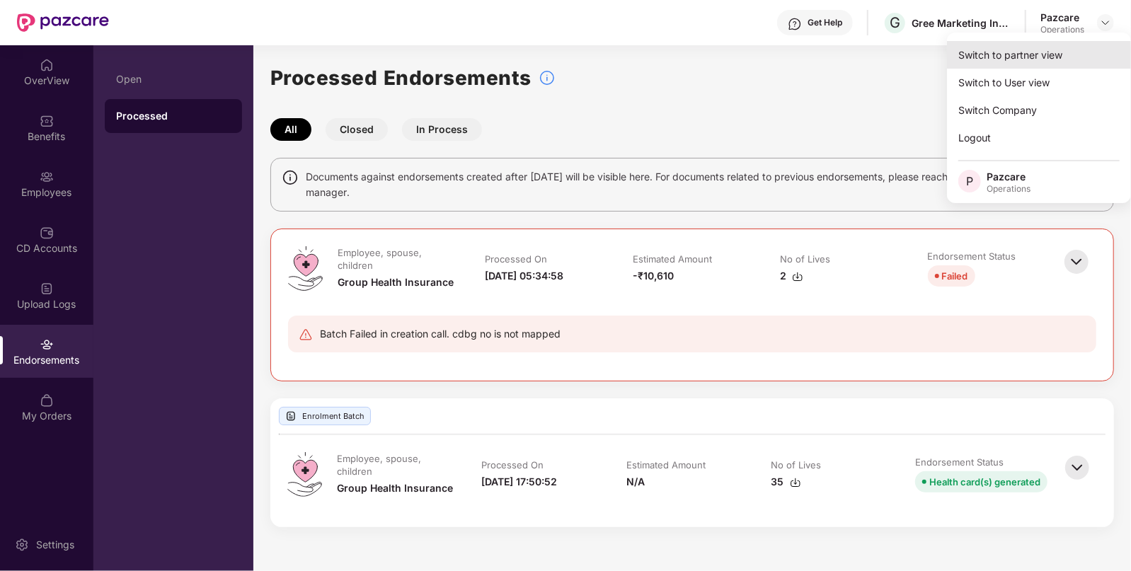
click at [1038, 45] on div "Switch to partner view" at bounding box center [1039, 55] width 184 height 28
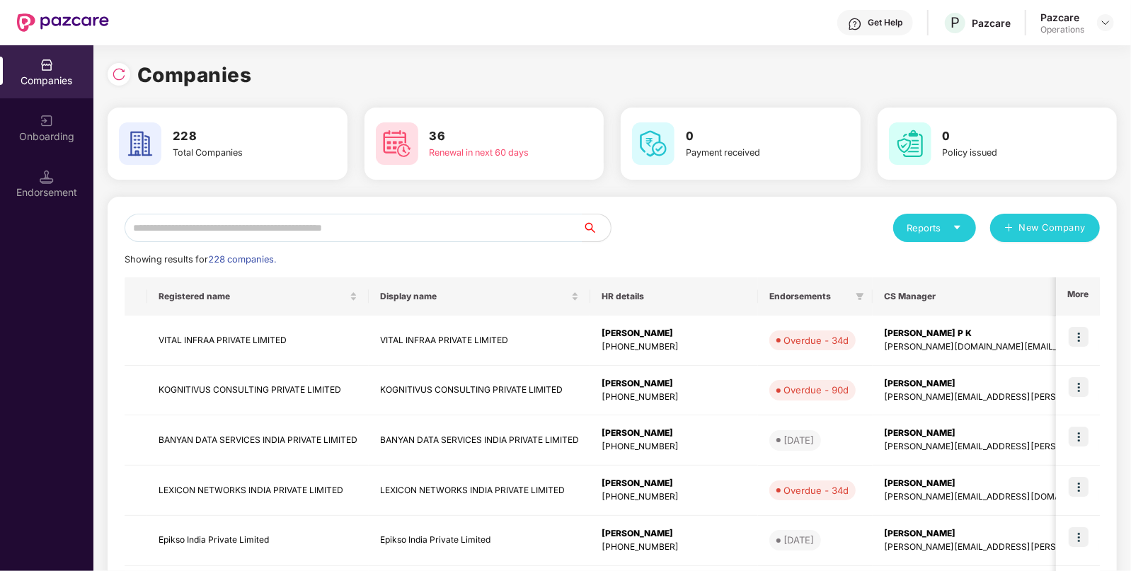
click at [35, 162] on div "Endorsement" at bounding box center [46, 183] width 93 height 53
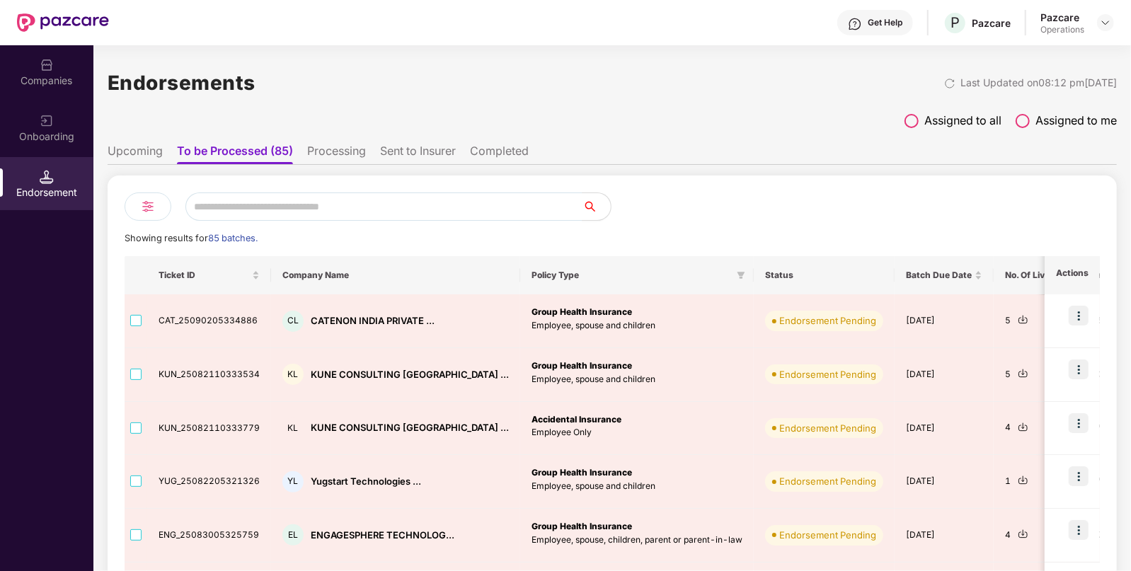
click at [349, 152] on li "Processing" at bounding box center [336, 154] width 59 height 21
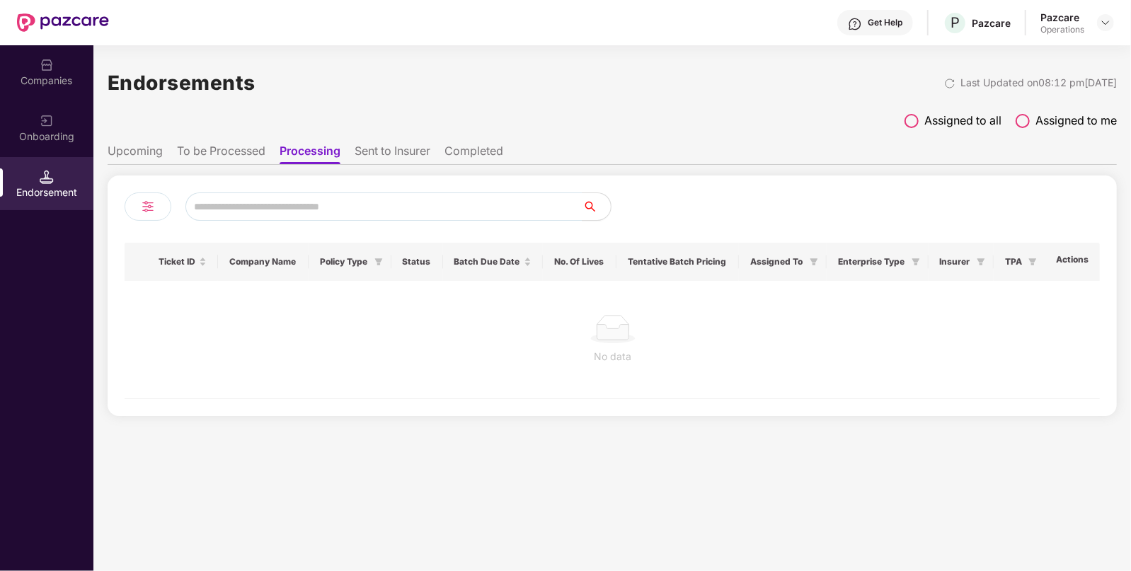
click at [268, 155] on ul "Upcoming To be Processed Processing Sent to Insurer Completed" at bounding box center [613, 151] width 1010 height 28
click at [251, 151] on li "To be Processed" at bounding box center [221, 154] width 89 height 21
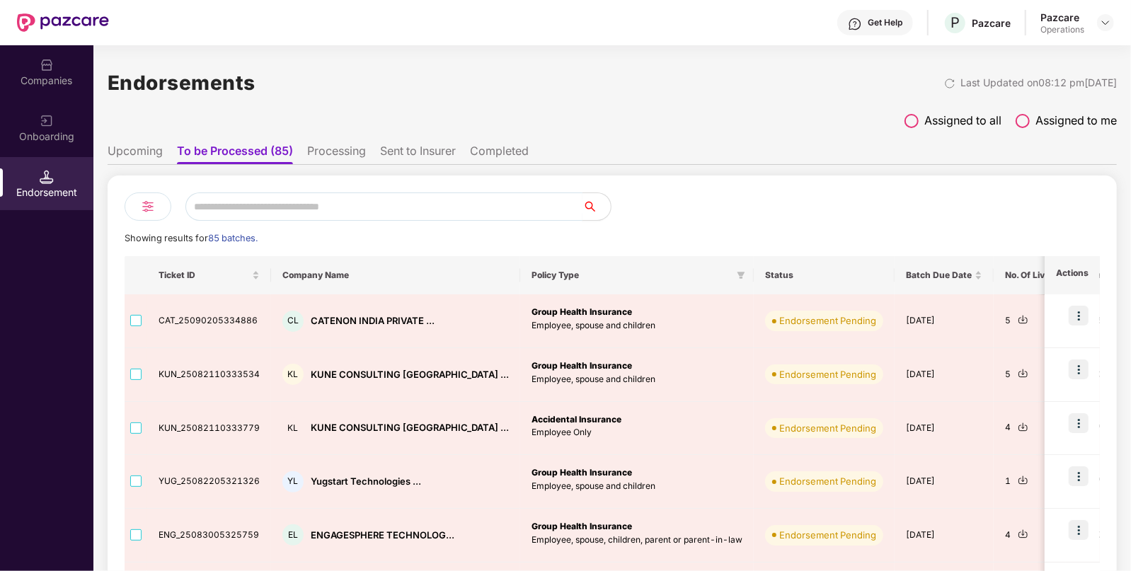
click at [290, 208] on input "text" at bounding box center [384, 207] width 397 height 28
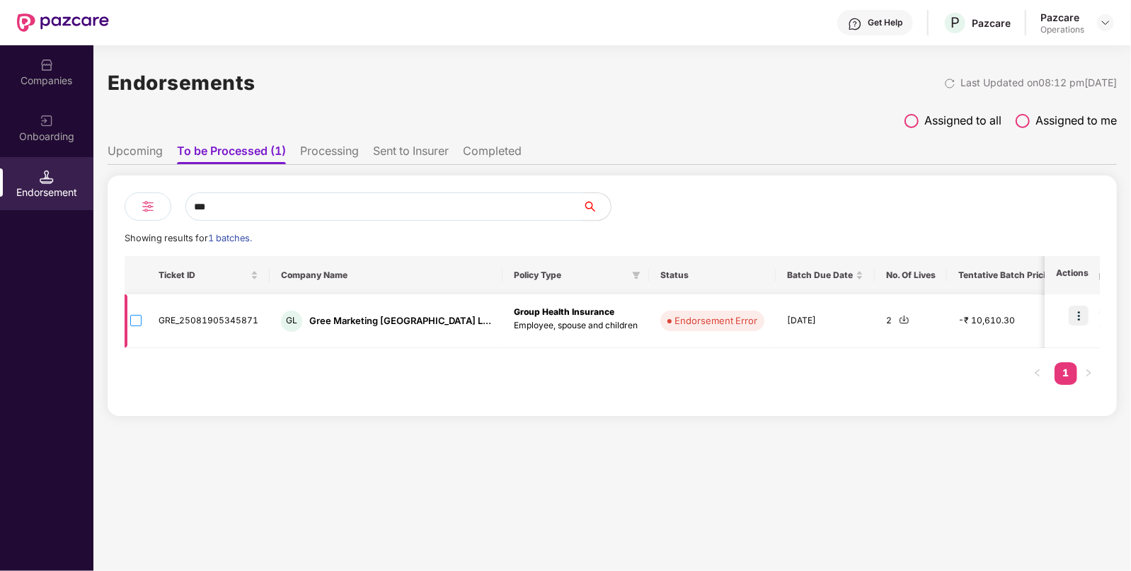
type input "***"
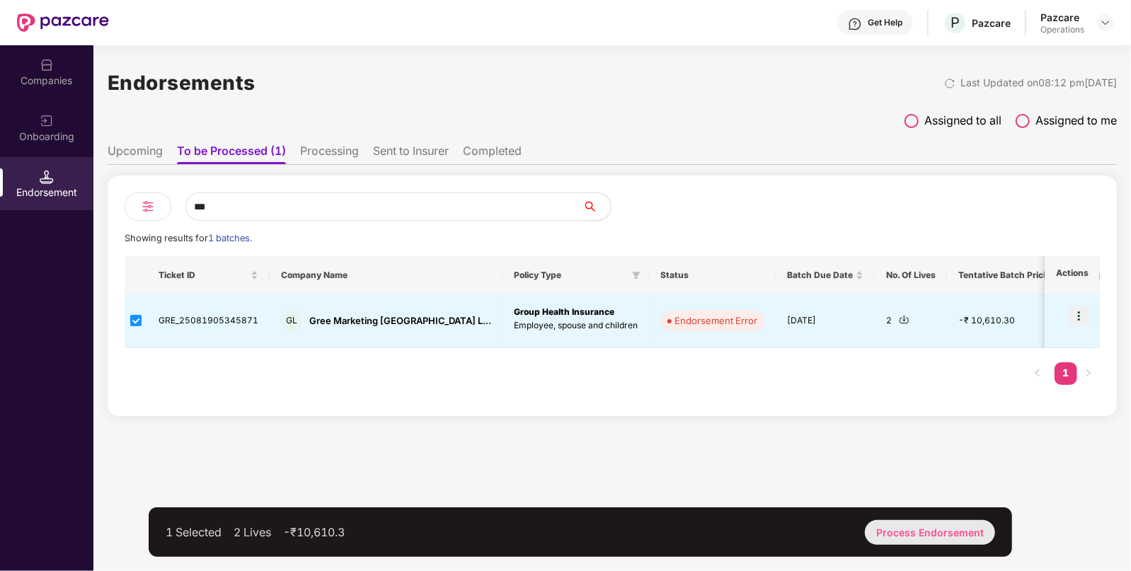
click at [894, 534] on div "Process Endorsement" at bounding box center [930, 532] width 130 height 25
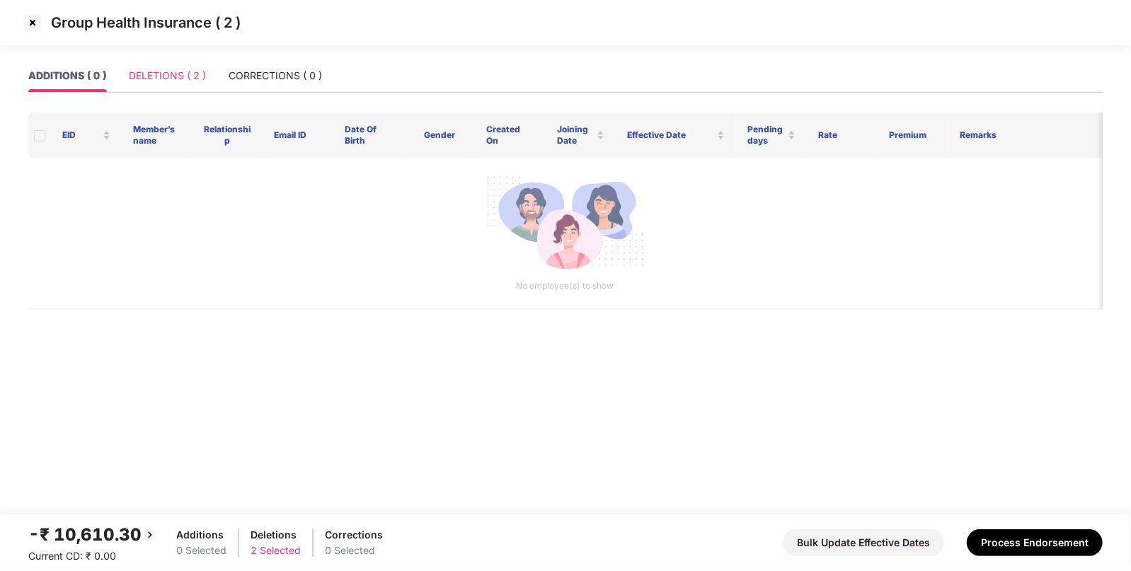
click at [191, 86] on div "DELETIONS ( 2 )" at bounding box center [167, 75] width 77 height 33
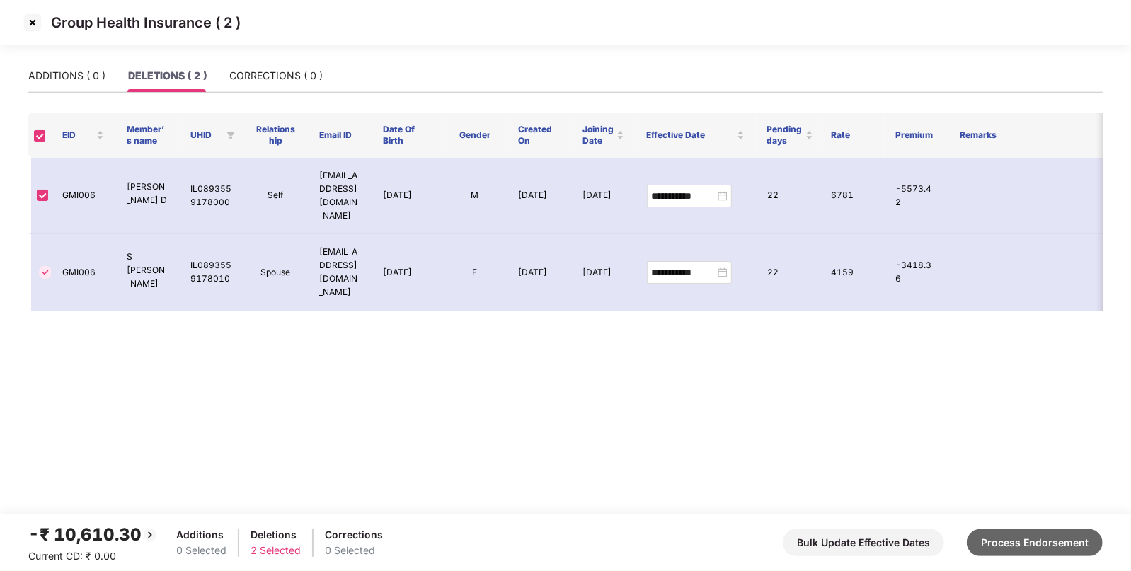
click at [1053, 543] on button "Process Endorsement" at bounding box center [1035, 543] width 136 height 27
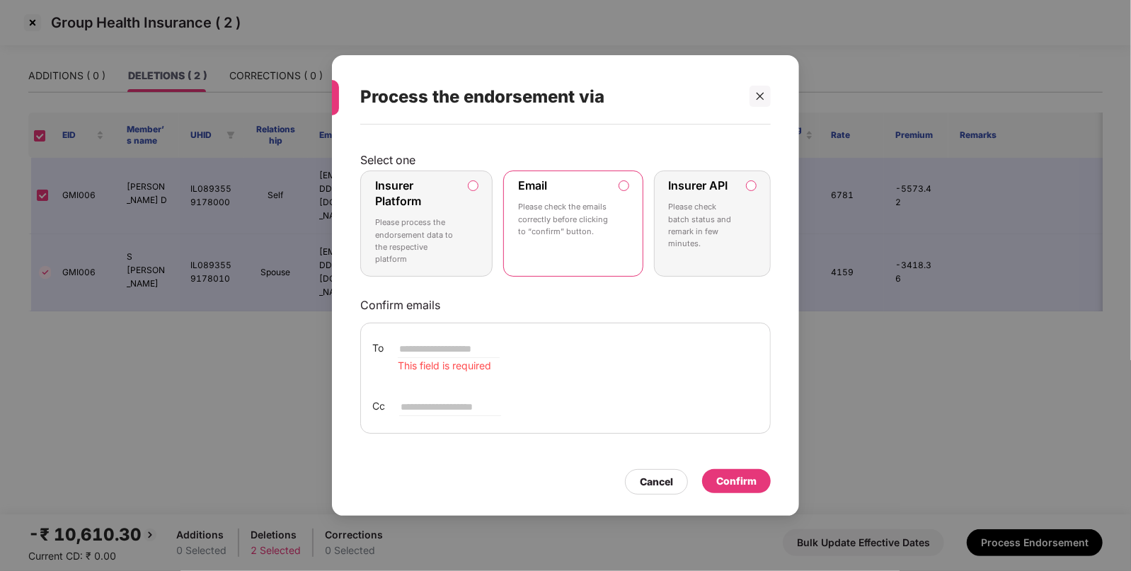
click at [749, 484] on div "Confirm" at bounding box center [737, 482] width 40 height 16
click at [443, 354] on input "email" at bounding box center [449, 349] width 102 height 17
paste input "*******"
click at [729, 477] on div "Confirm" at bounding box center [737, 482] width 40 height 16
click at [462, 344] on input "*******" at bounding box center [449, 349] width 102 height 17
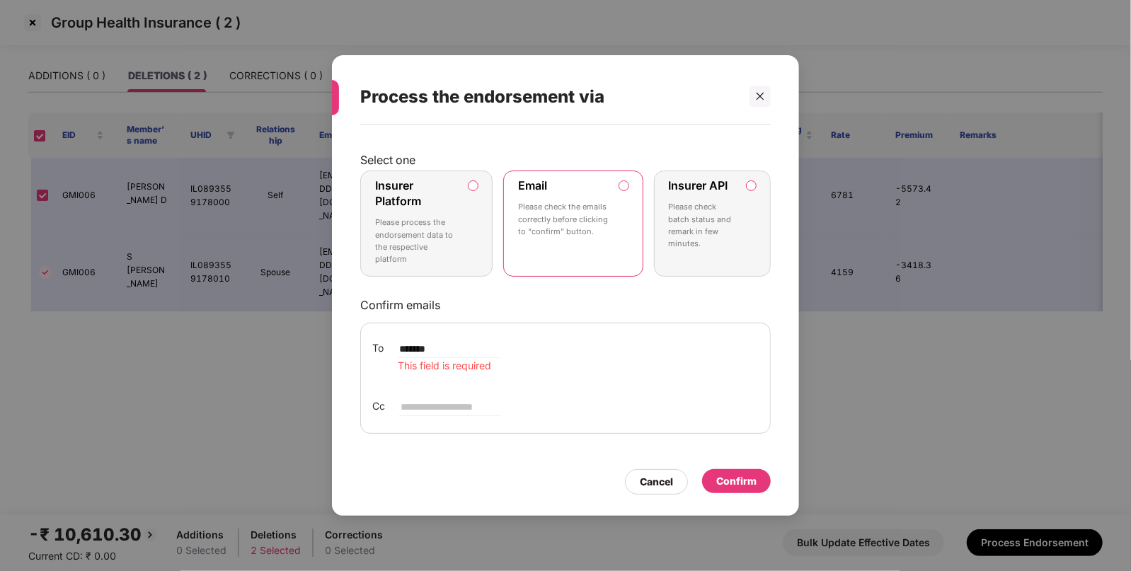
click at [462, 344] on input "*******" at bounding box center [449, 349] width 102 height 17
click at [500, 343] on input "*******" at bounding box center [449, 349] width 102 height 17
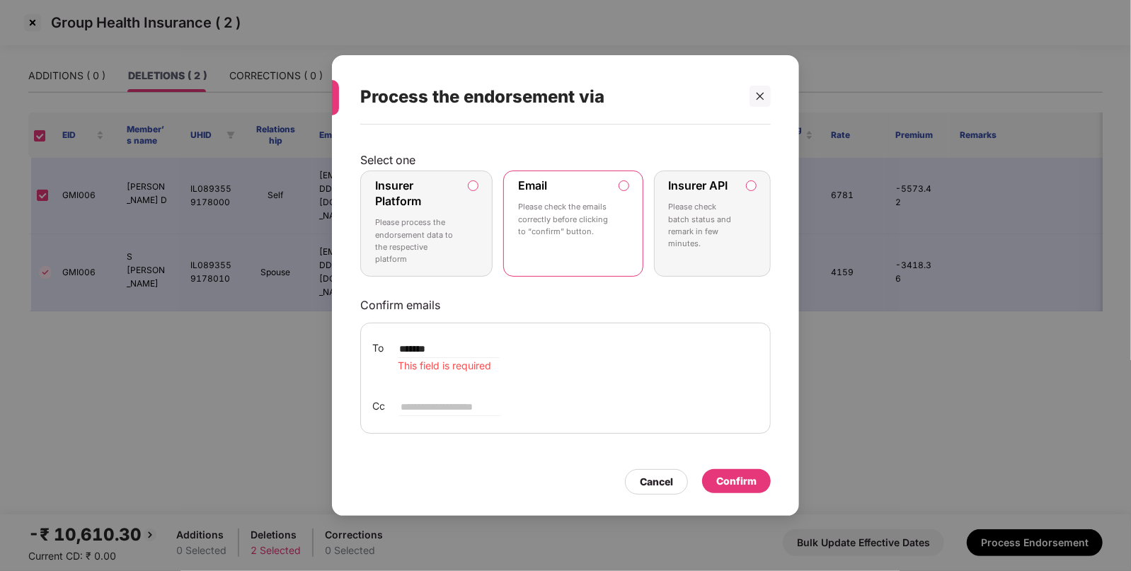
click at [500, 343] on input "*******" at bounding box center [449, 349] width 102 height 17
paste input "**********"
type input "**********"
click at [740, 479] on div "Confirm" at bounding box center [737, 482] width 40 height 16
click at [734, 484] on div "Confirm" at bounding box center [737, 482] width 40 height 16
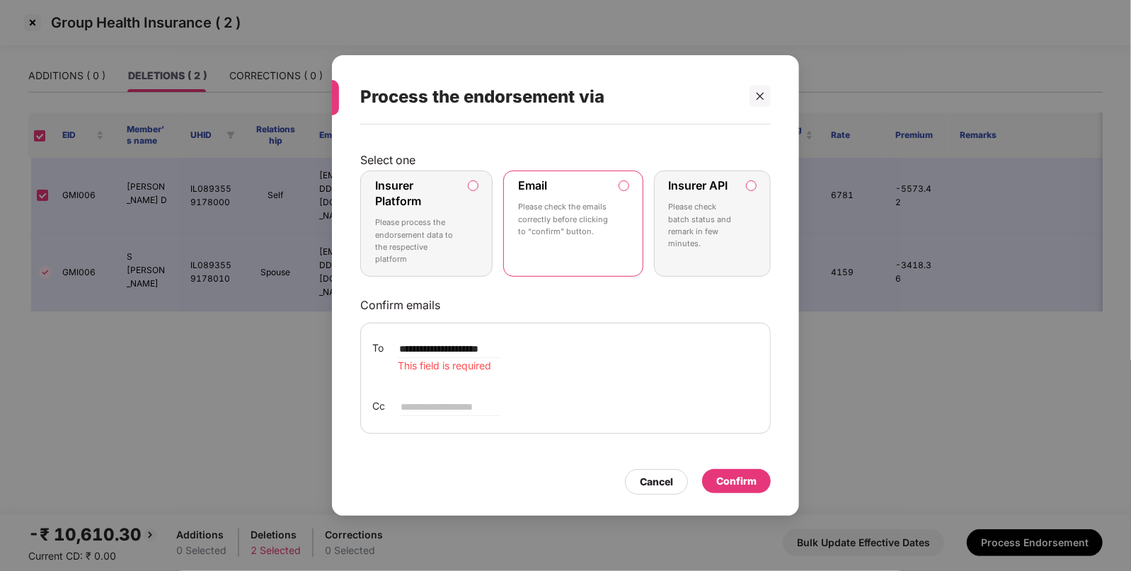
click at [440, 382] on div "**********" at bounding box center [565, 378] width 411 height 111
click at [435, 404] on input "email" at bounding box center [450, 407] width 102 height 17
paste input "**********"
type input "**********"
click at [733, 484] on div "Confirm" at bounding box center [737, 482] width 40 height 16
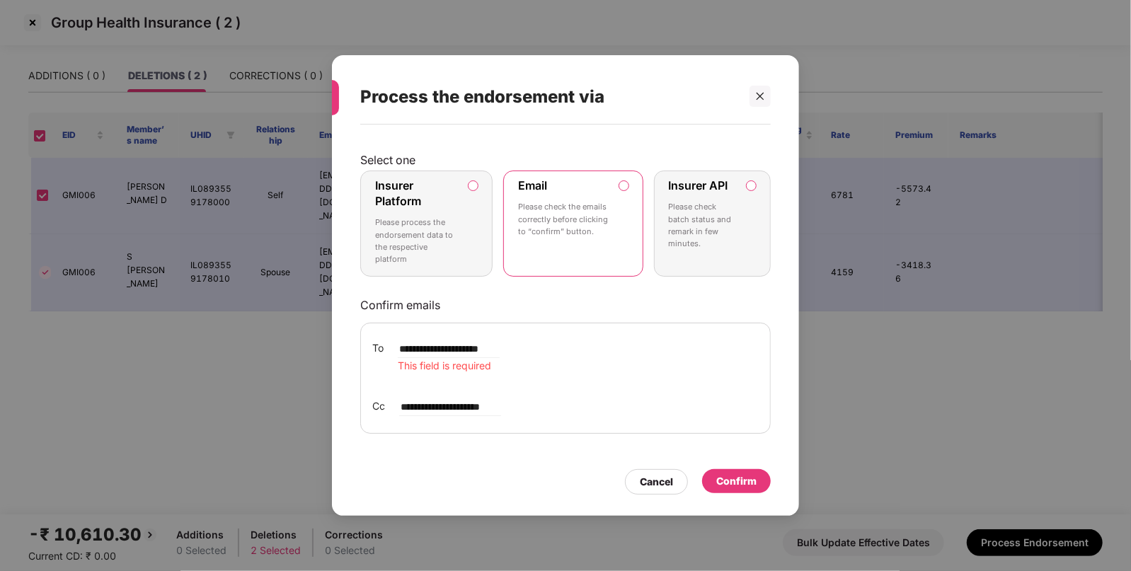
click at [567, 237] on p "Please check the emails correctly before clicking to “confirm” button." at bounding box center [563, 219] width 91 height 37
click at [452, 360] on span "This field is required" at bounding box center [444, 366] width 93 height 12
click at [500, 348] on input "**********" at bounding box center [449, 349] width 102 height 17
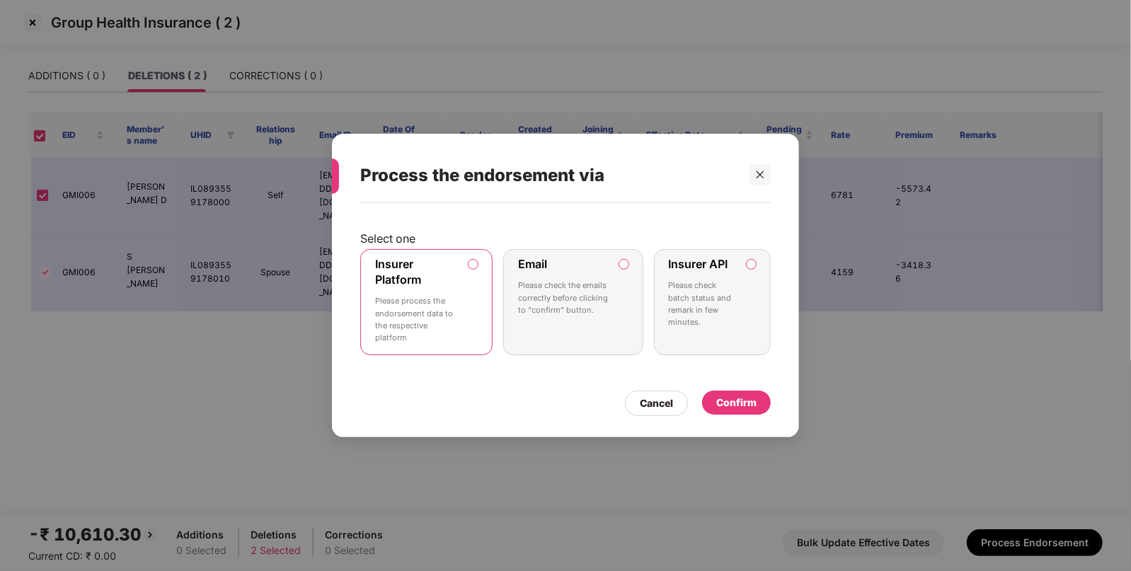
click at [729, 413] on div "Confirm" at bounding box center [736, 403] width 69 height 24
click at [760, 169] on div at bounding box center [760, 174] width 21 height 21
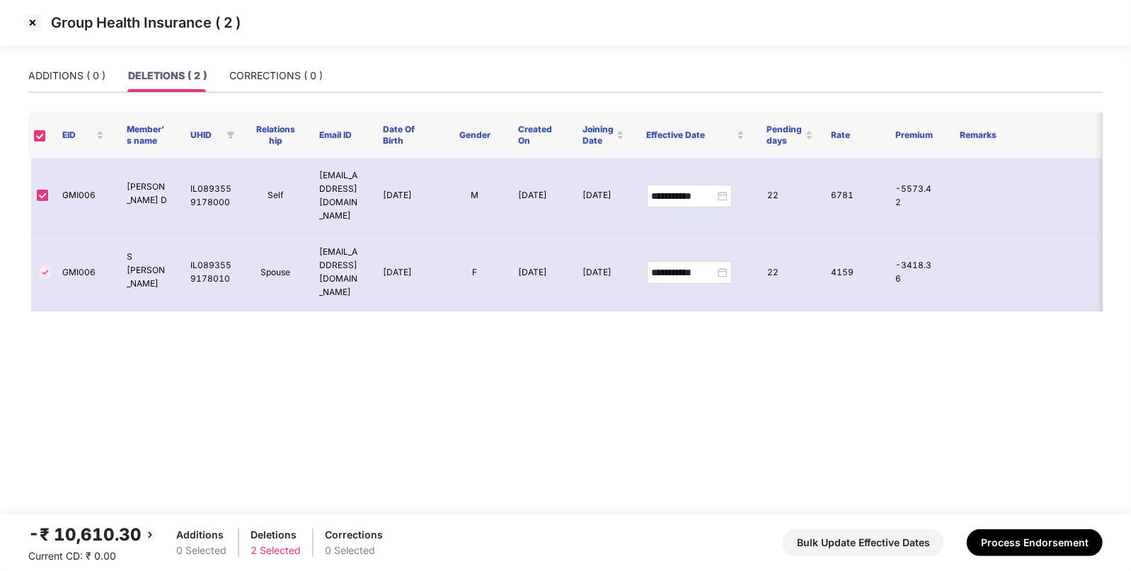
click at [28, 21] on img at bounding box center [32, 22] width 23 height 23
